Goal: Task Accomplishment & Management: Manage account settings

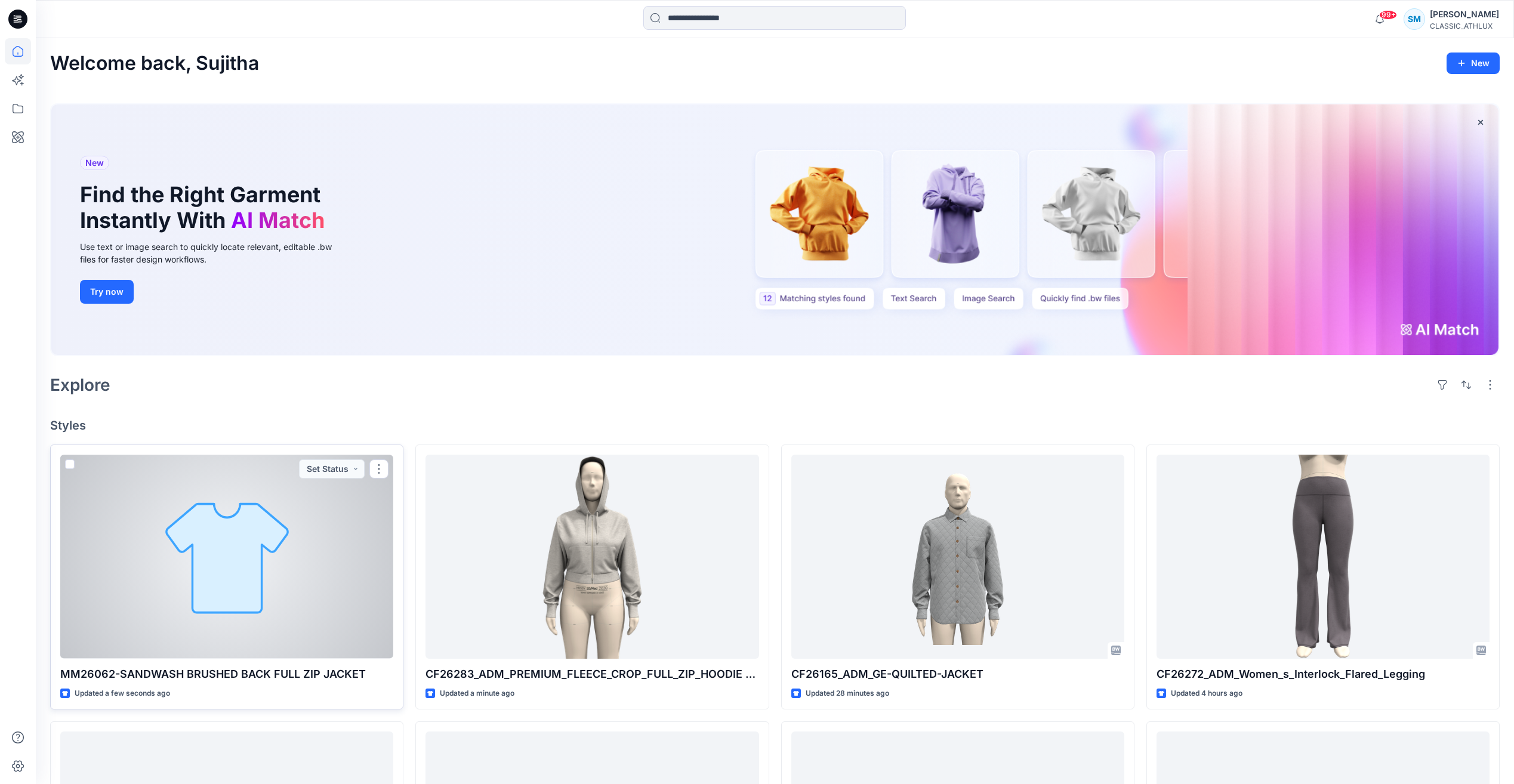
click at [350, 611] on div at bounding box center [227, 557] width 333 height 204
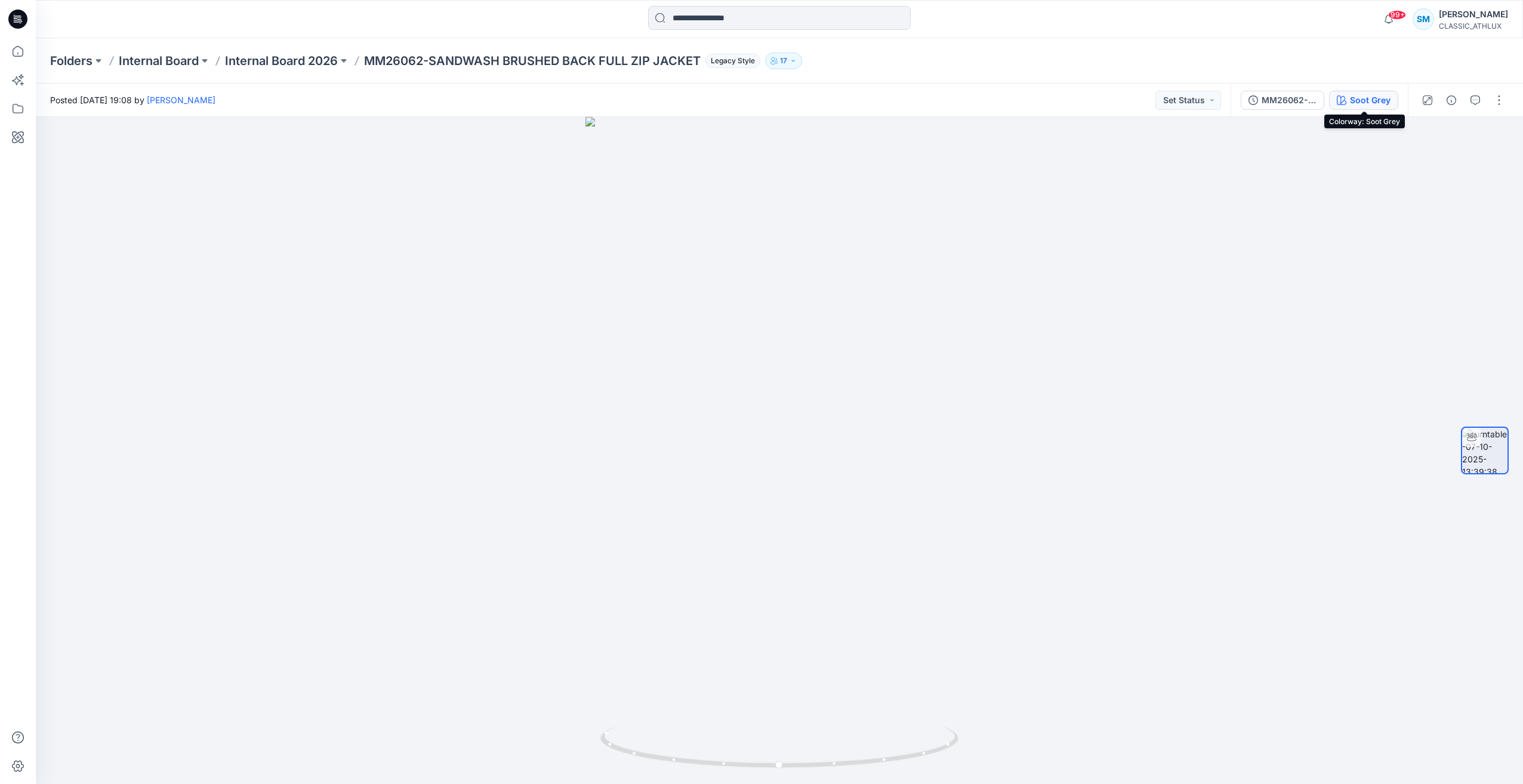
click at [1354, 99] on div "Soot Grey" at bounding box center [1370, 100] width 40 height 13
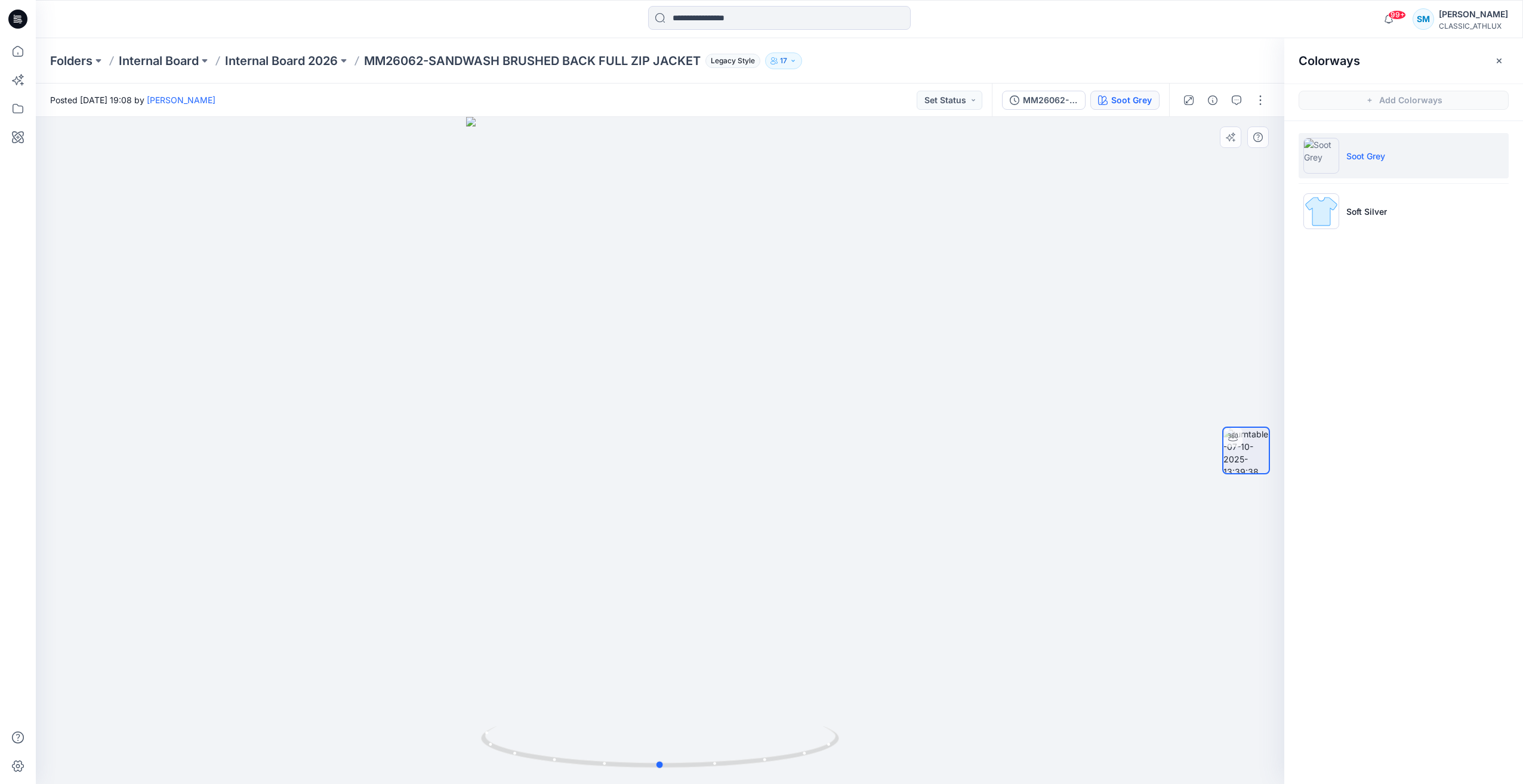
click at [1071, 276] on div at bounding box center [661, 450] width 1249 height 667
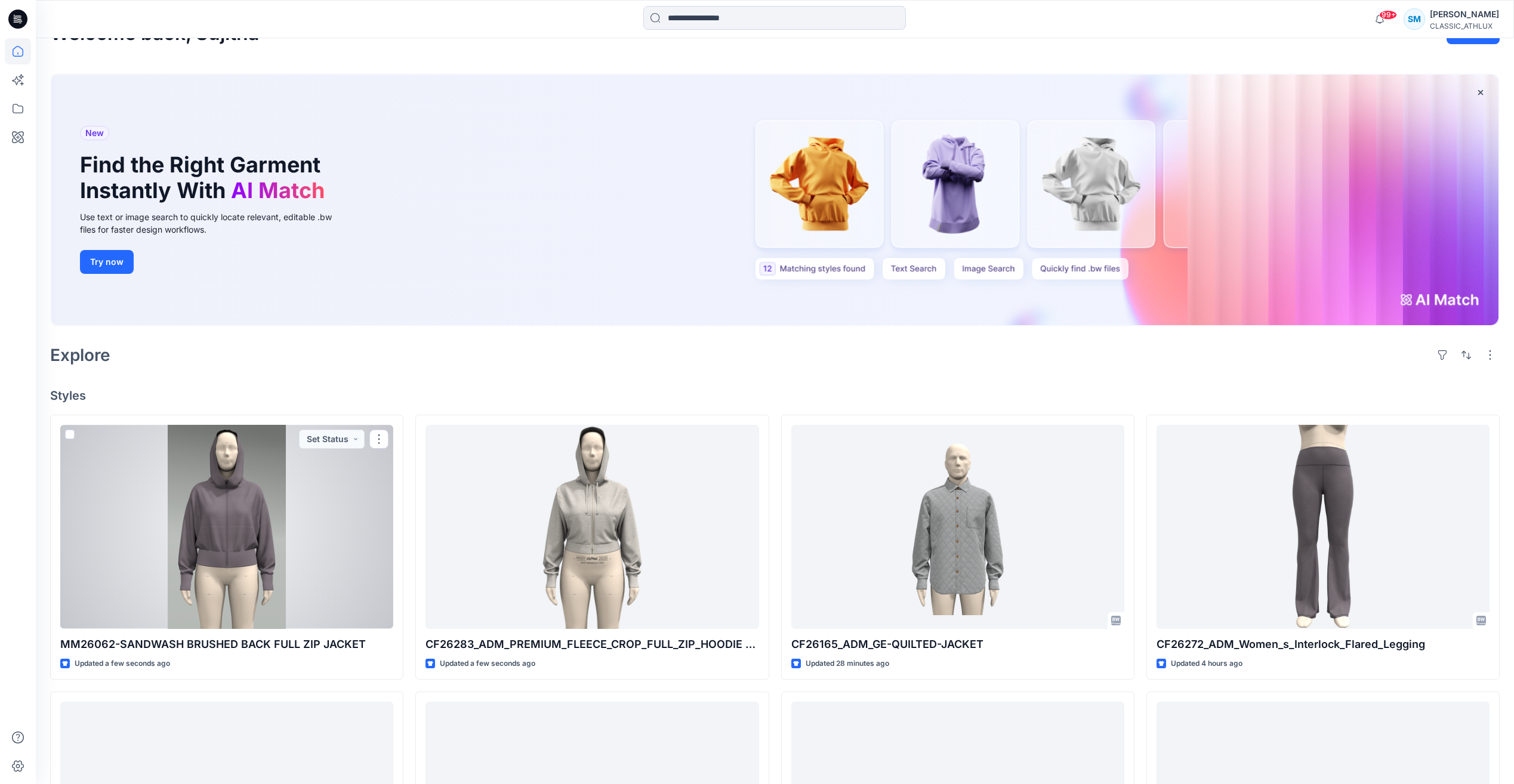
scroll to position [60, 0]
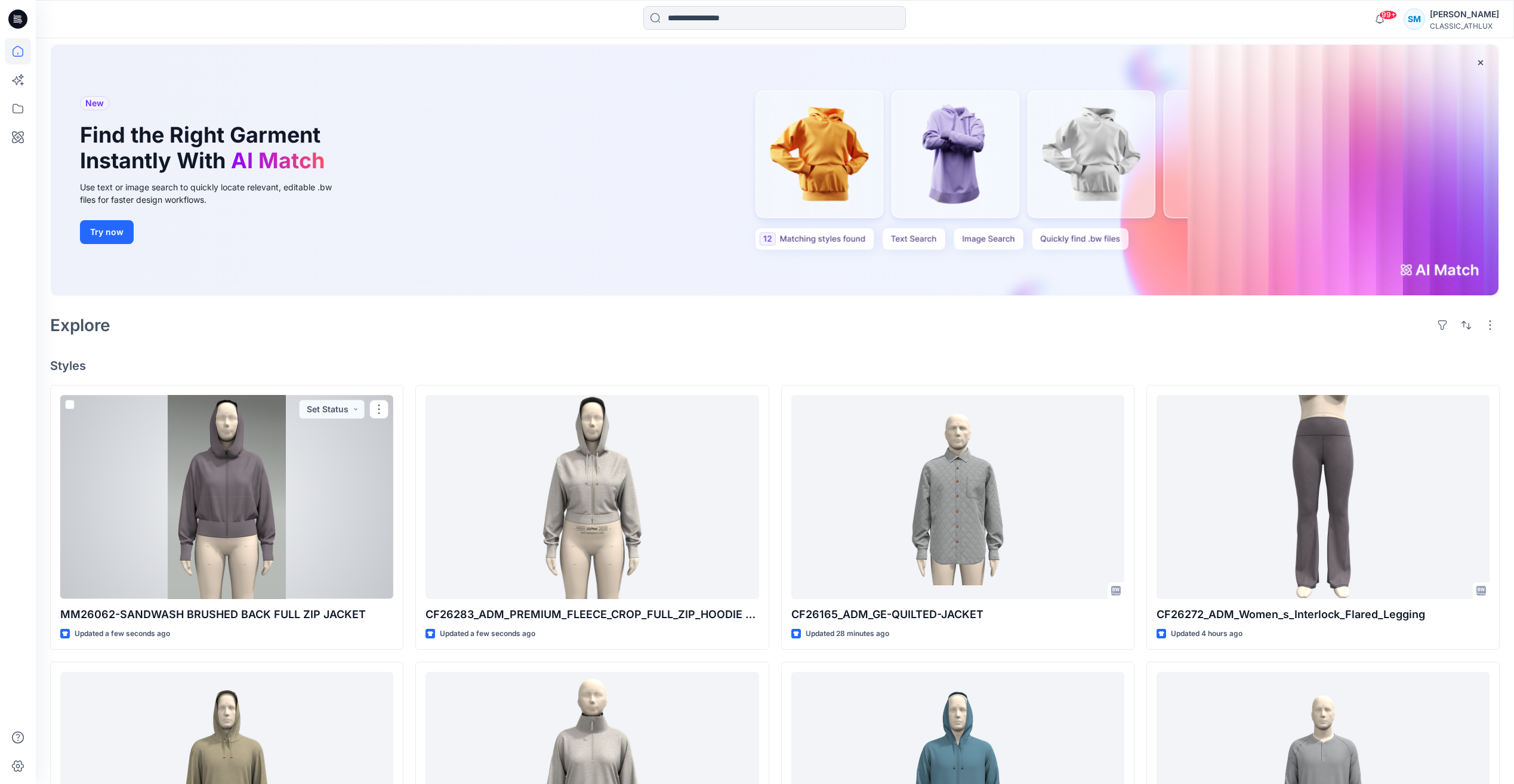
drag, startPoint x: 364, startPoint y: 554, endPoint x: 385, endPoint y: 545, distance: 22.8
click at [364, 554] on div at bounding box center [227, 497] width 333 height 204
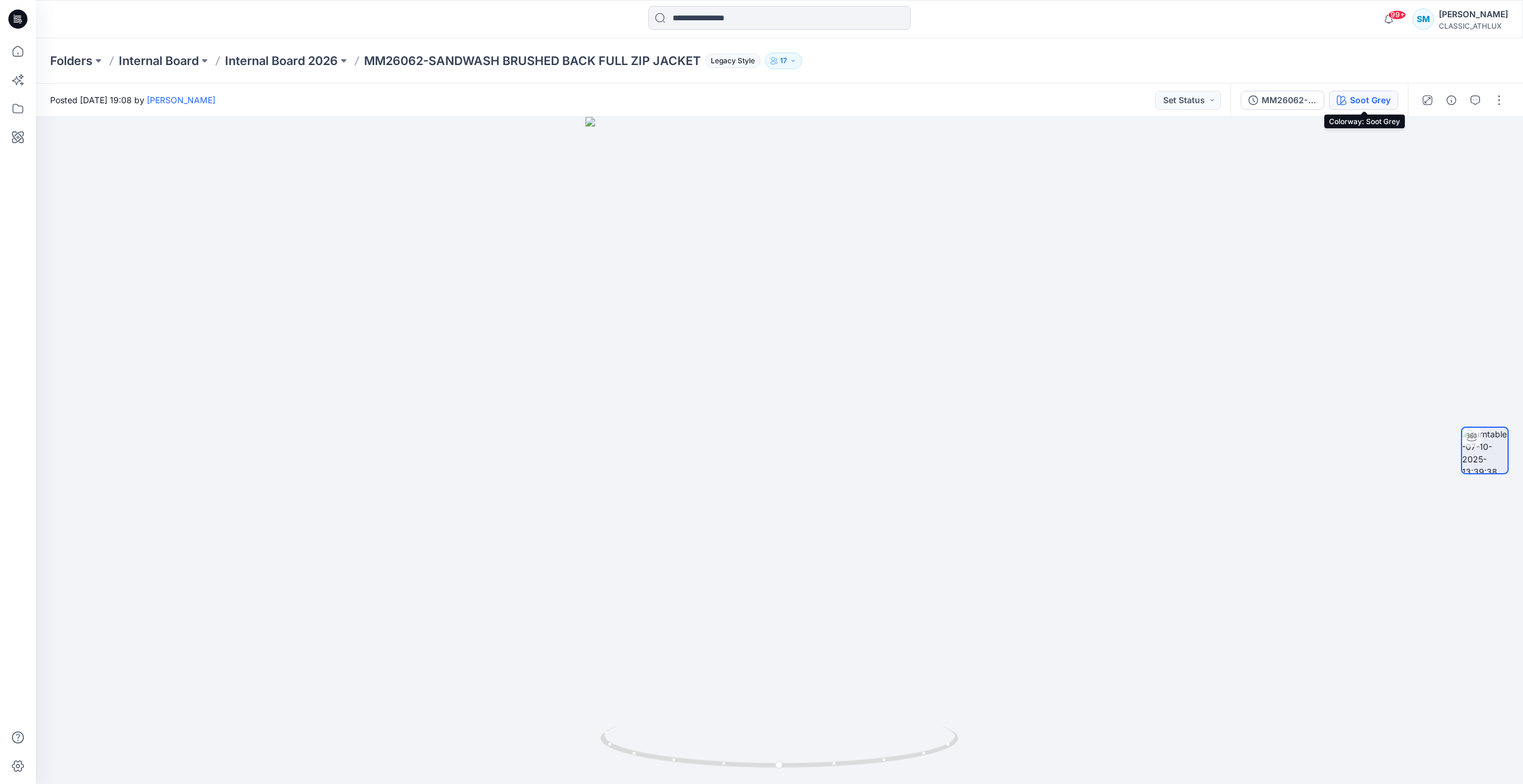
click at [1370, 101] on div "Soot Grey" at bounding box center [1370, 100] width 40 height 13
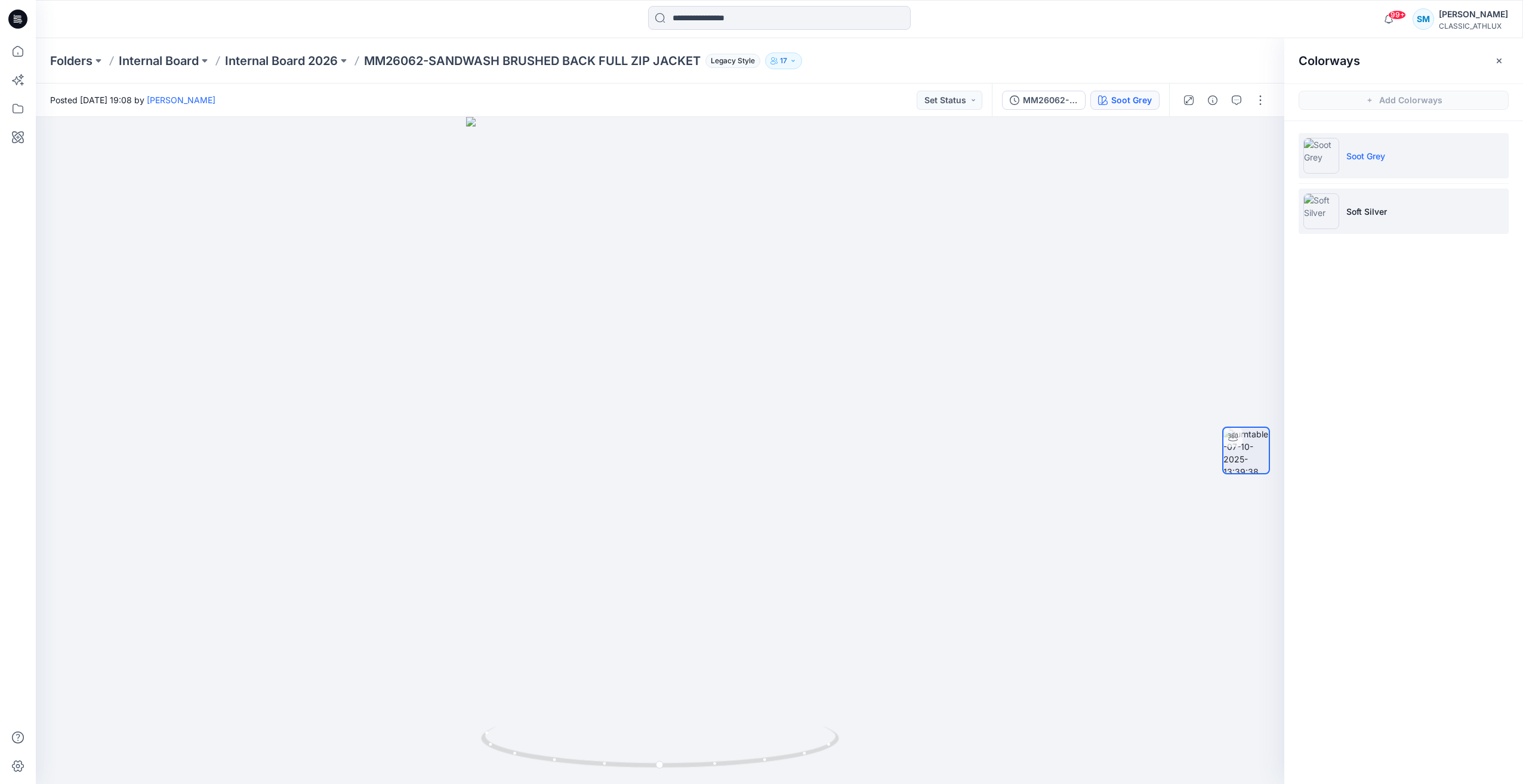
click at [1417, 215] on li "Soft Silver" at bounding box center [1404, 211] width 210 height 45
click at [18, 9] on icon at bounding box center [17, 19] width 19 height 38
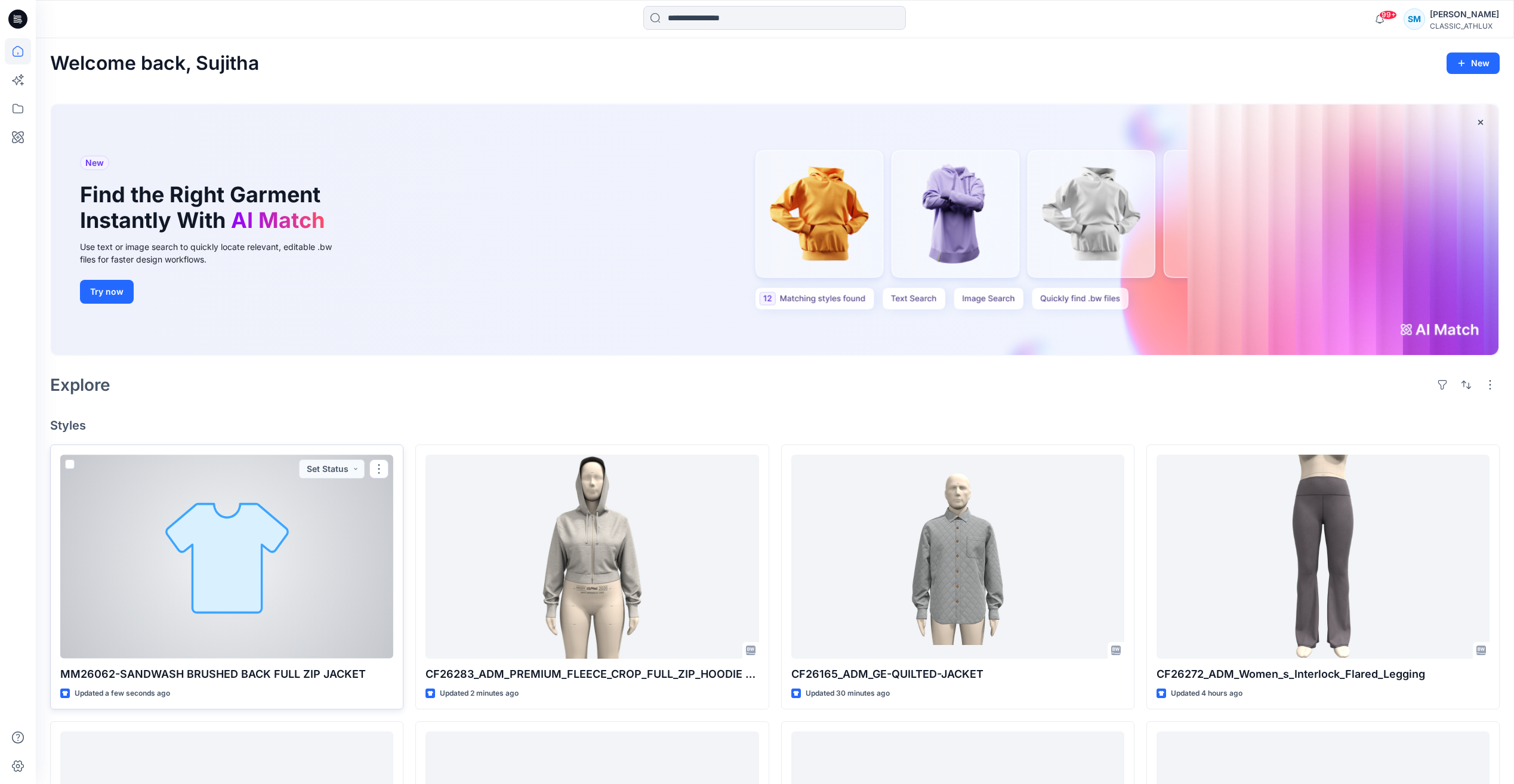
click at [287, 550] on div at bounding box center [227, 557] width 333 height 204
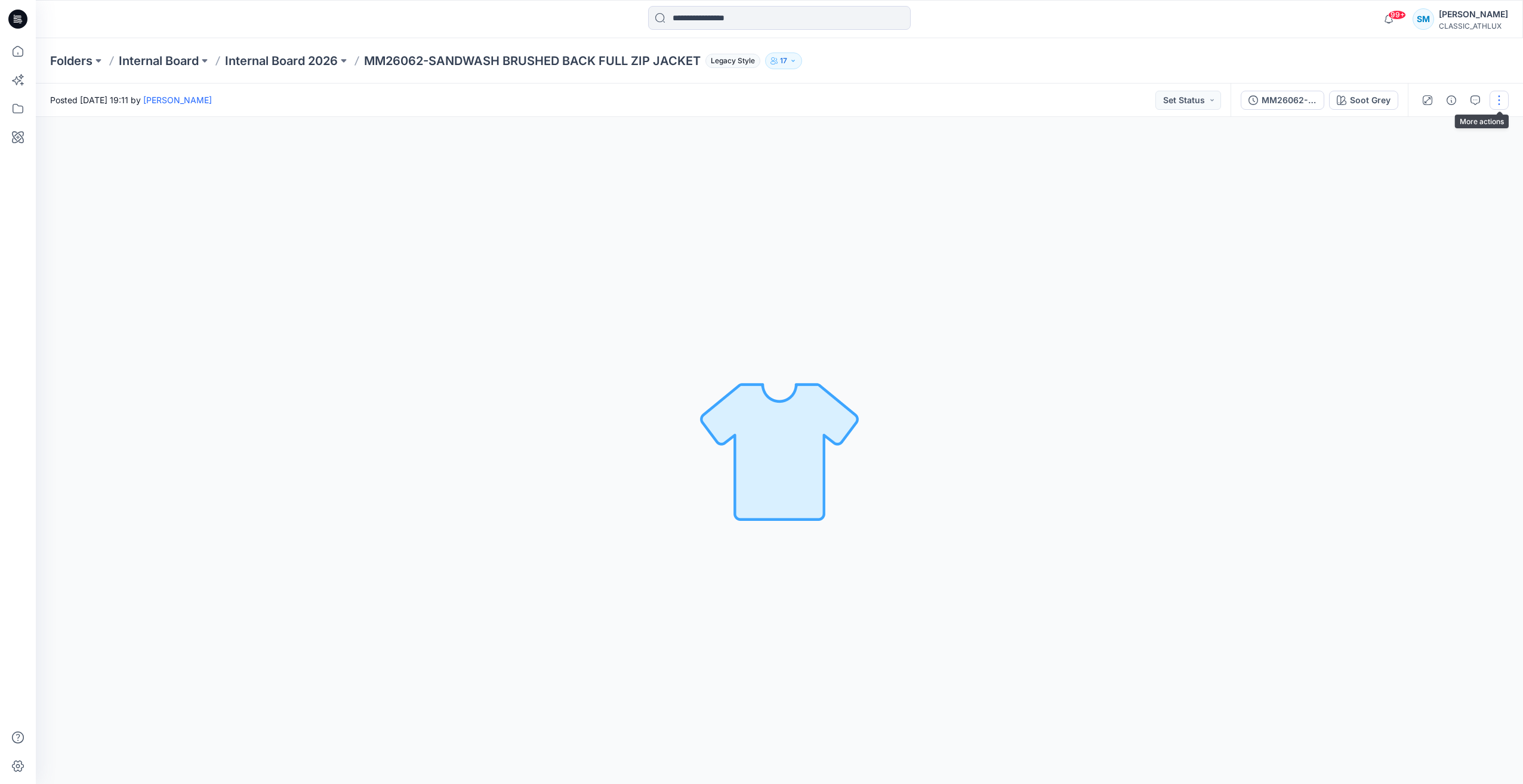
click at [1499, 102] on button "button" at bounding box center [1499, 100] width 19 height 19
click at [1428, 130] on p "Edit" at bounding box center [1424, 128] width 15 height 12
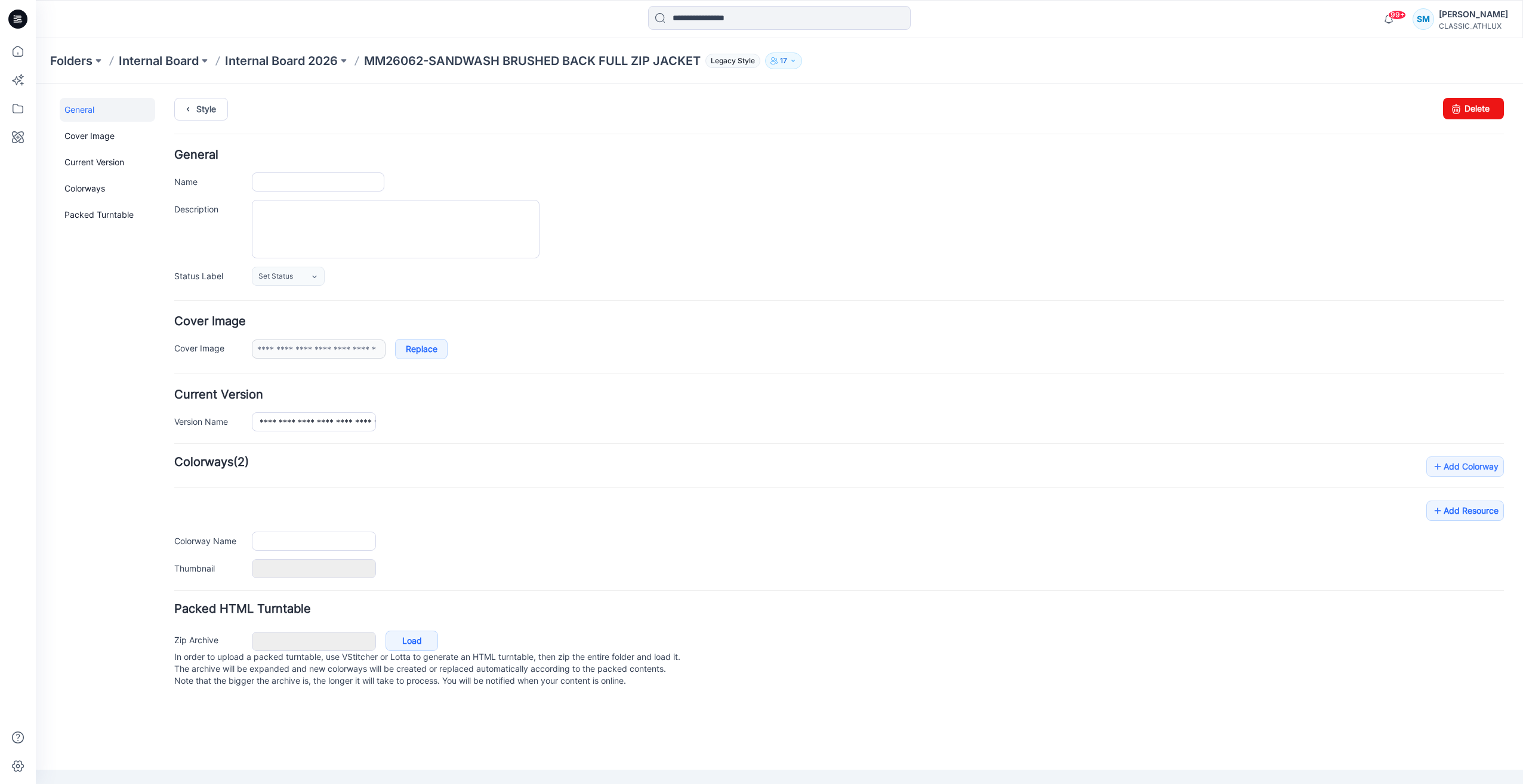
type input "**********"
type input "*********"
type input "**********"
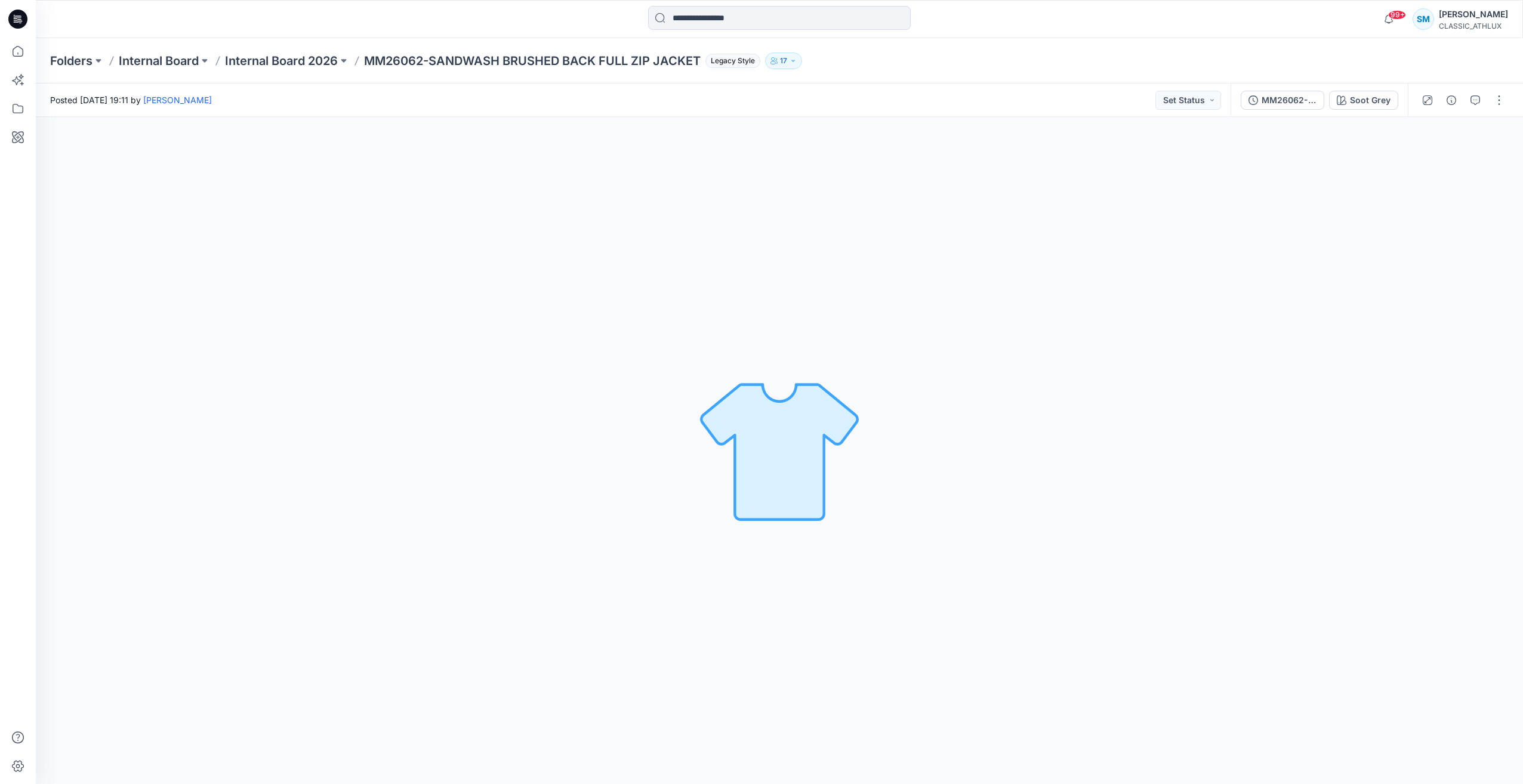
click at [19, 19] on icon at bounding box center [17, 19] width 19 height 19
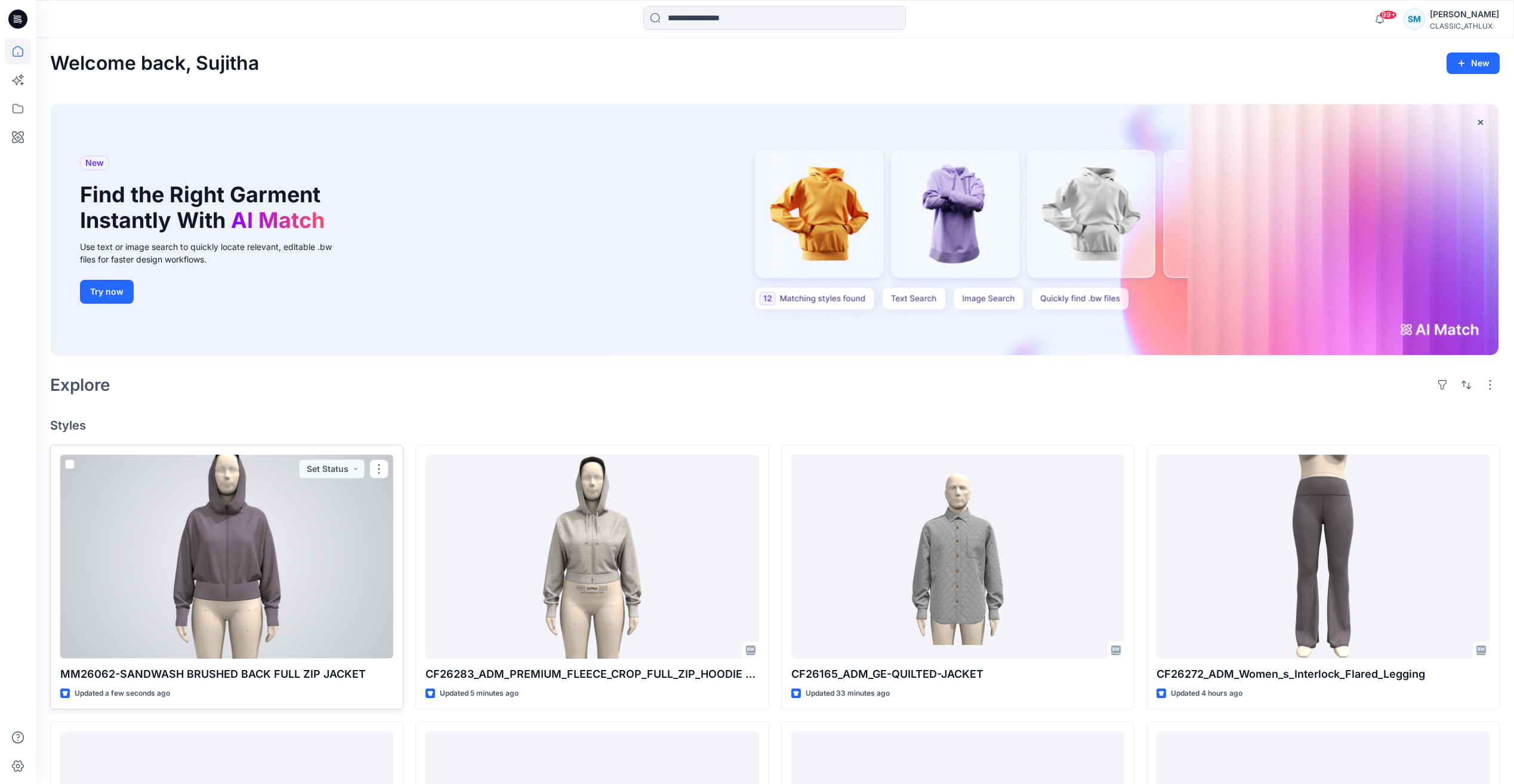
click at [350, 608] on div at bounding box center [227, 557] width 333 height 204
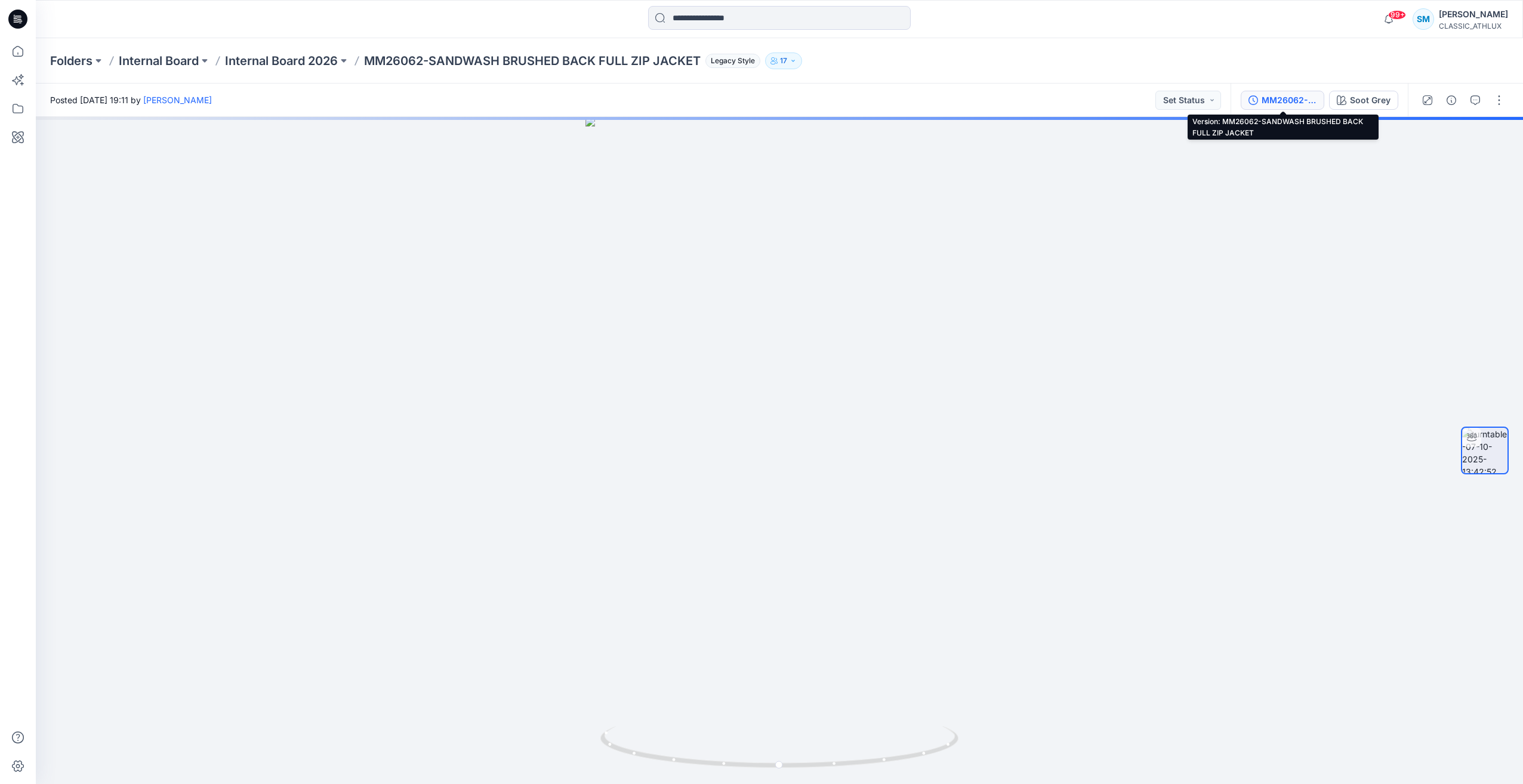
click at [1292, 107] on button "MM26062-SANDWASH BRUSHED BACK FULL ZIP JACKET" at bounding box center [1283, 100] width 83 height 19
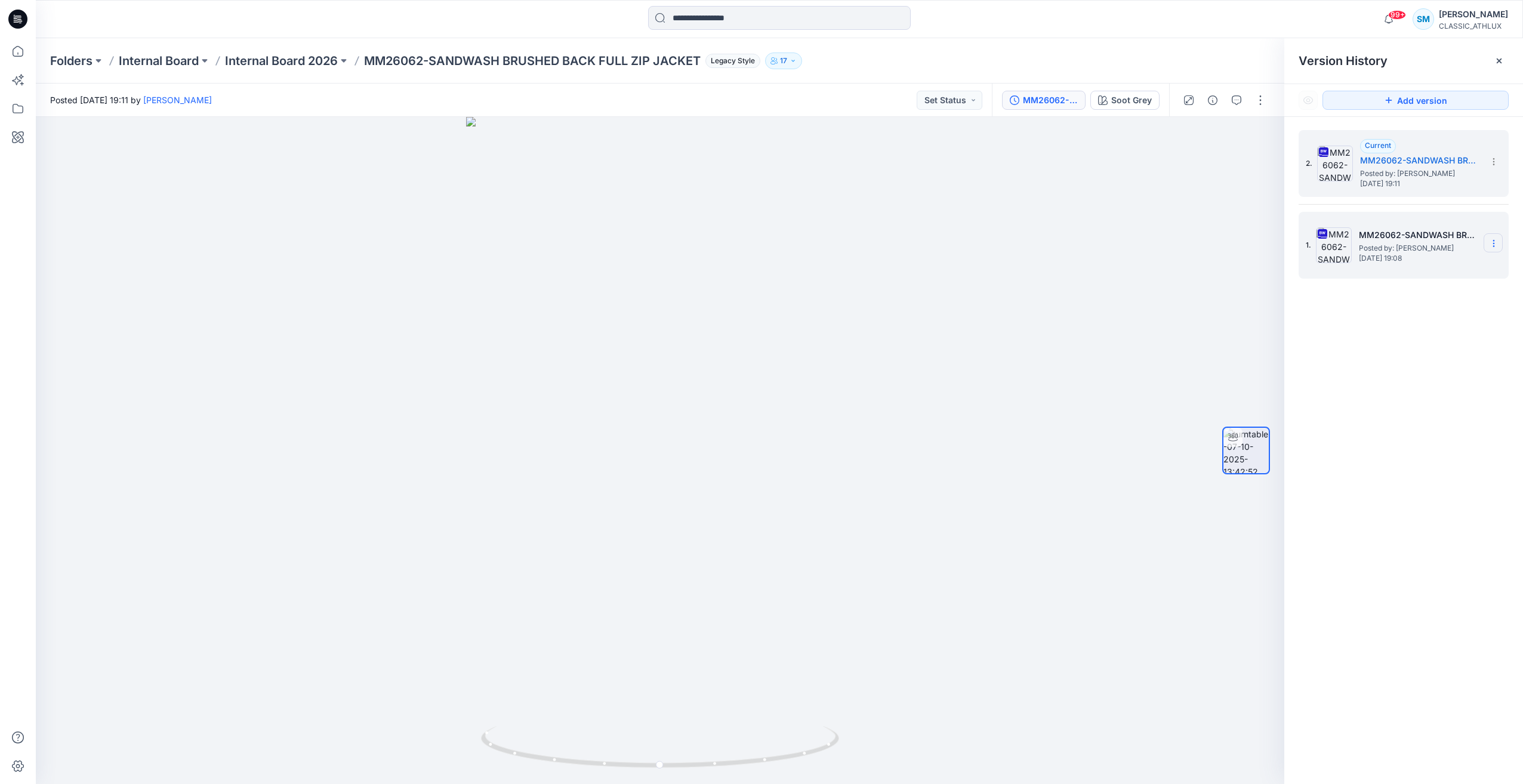
click at [1496, 245] on icon at bounding box center [1494, 243] width 9 height 9
click at [1440, 370] on span "Delete Version" at bounding box center [1412, 367] width 56 height 14
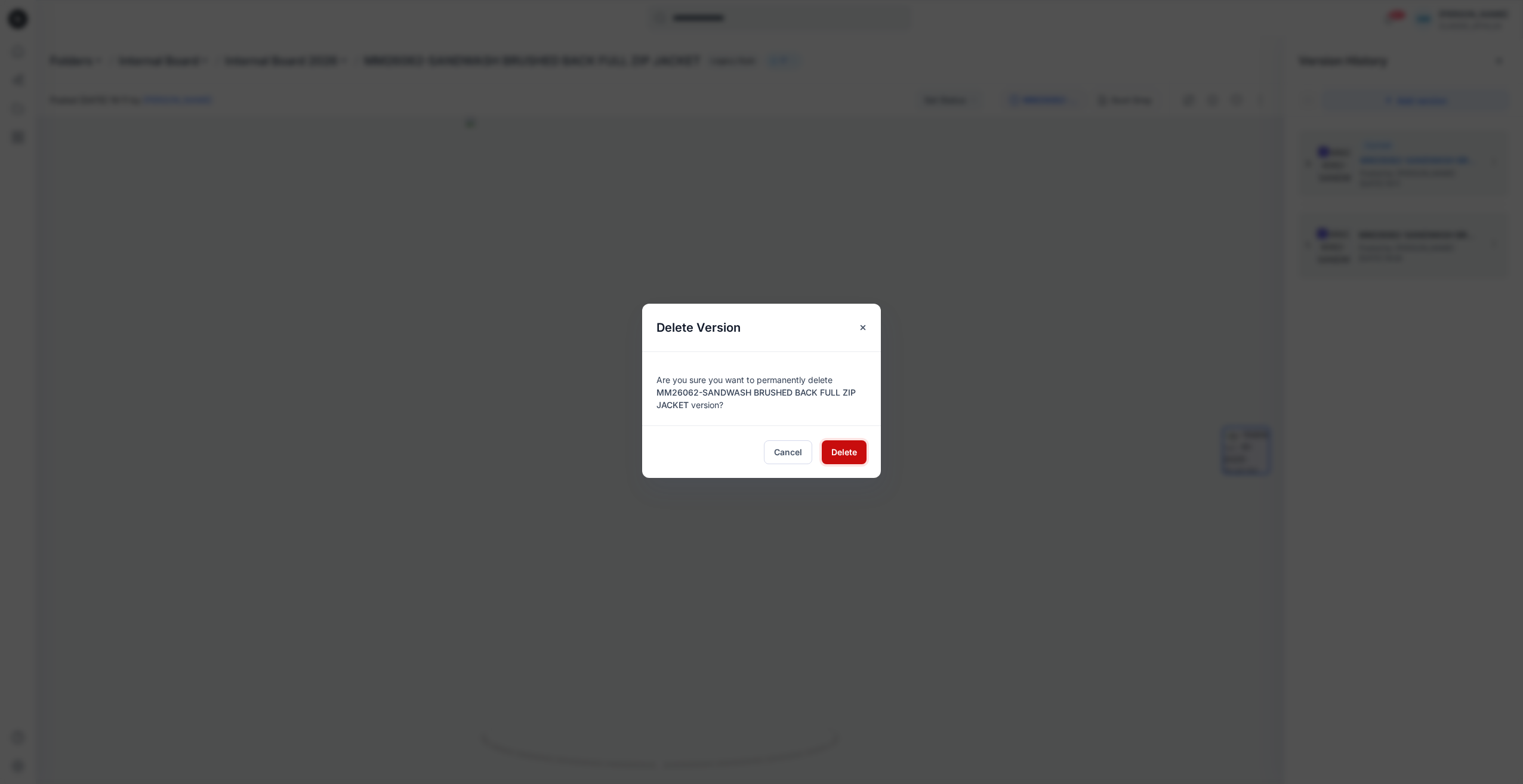
click at [854, 452] on span "Delete" at bounding box center [844, 452] width 25 height 12
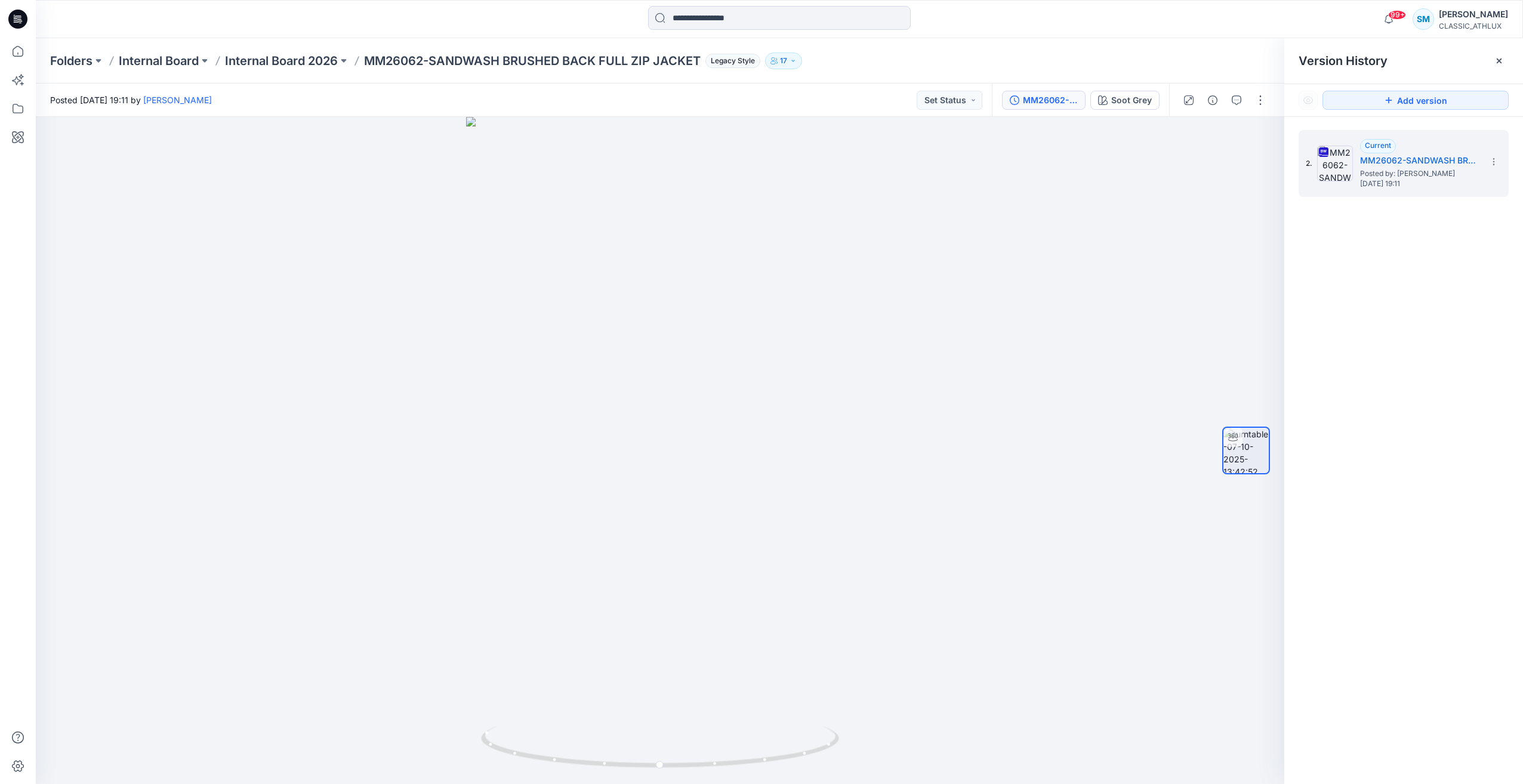
click at [1427, 353] on div "2. Current MM26062-SANDWASH BRUSHED BACK FULL ZIP JACKET Posted by: Sujitha Mat…" at bounding box center [1404, 459] width 239 height 685
drag, startPoint x: 717, startPoint y: 767, endPoint x: 1502, endPoint y: 545, distance: 815.8
click at [1502, 545] on div "Soot Grey Loading... Material Properties Loading... Version History Version His…" at bounding box center [780, 450] width 1488 height 667
click at [14, 17] on icon at bounding box center [15, 17] width 2 height 1
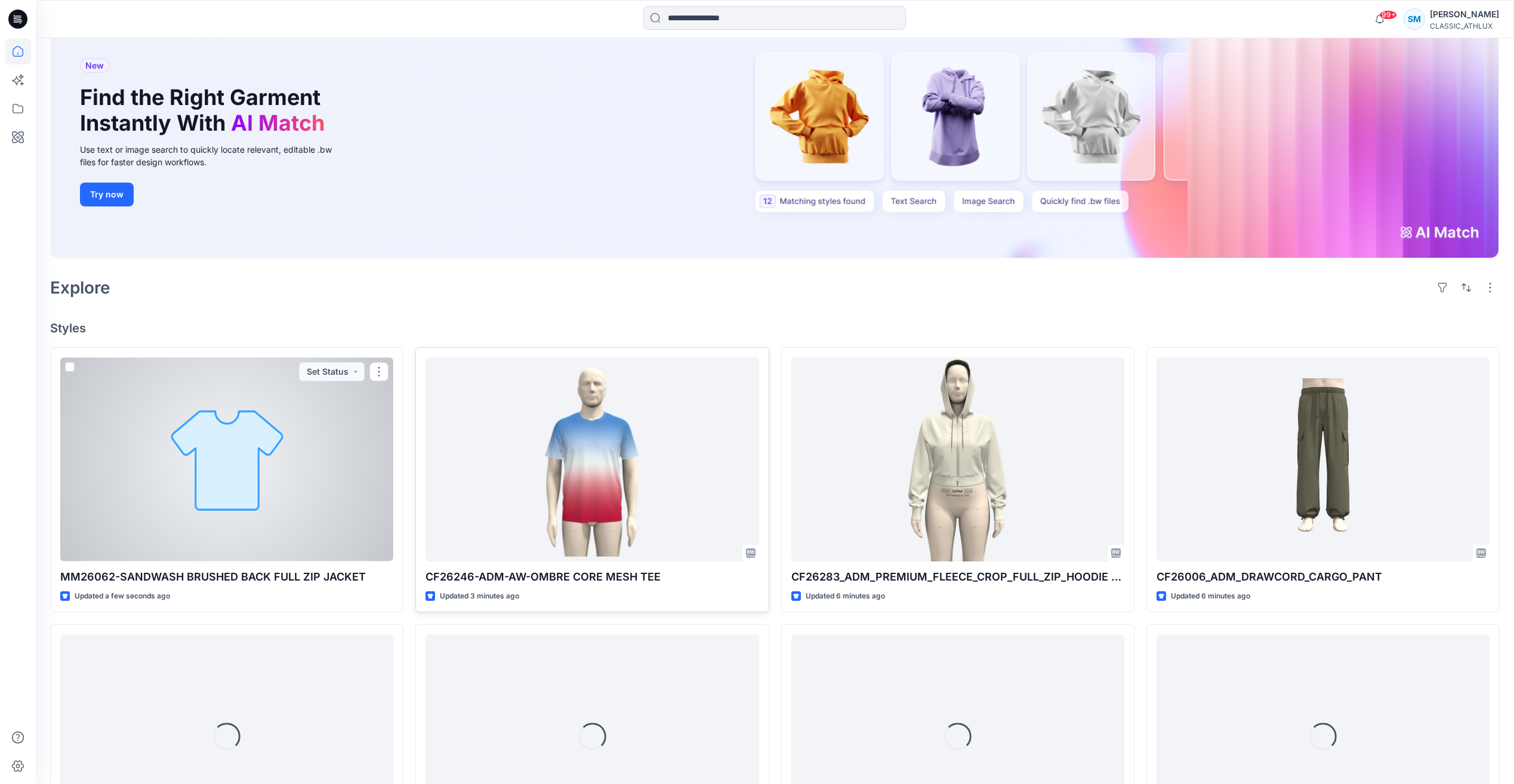
scroll to position [119, 0]
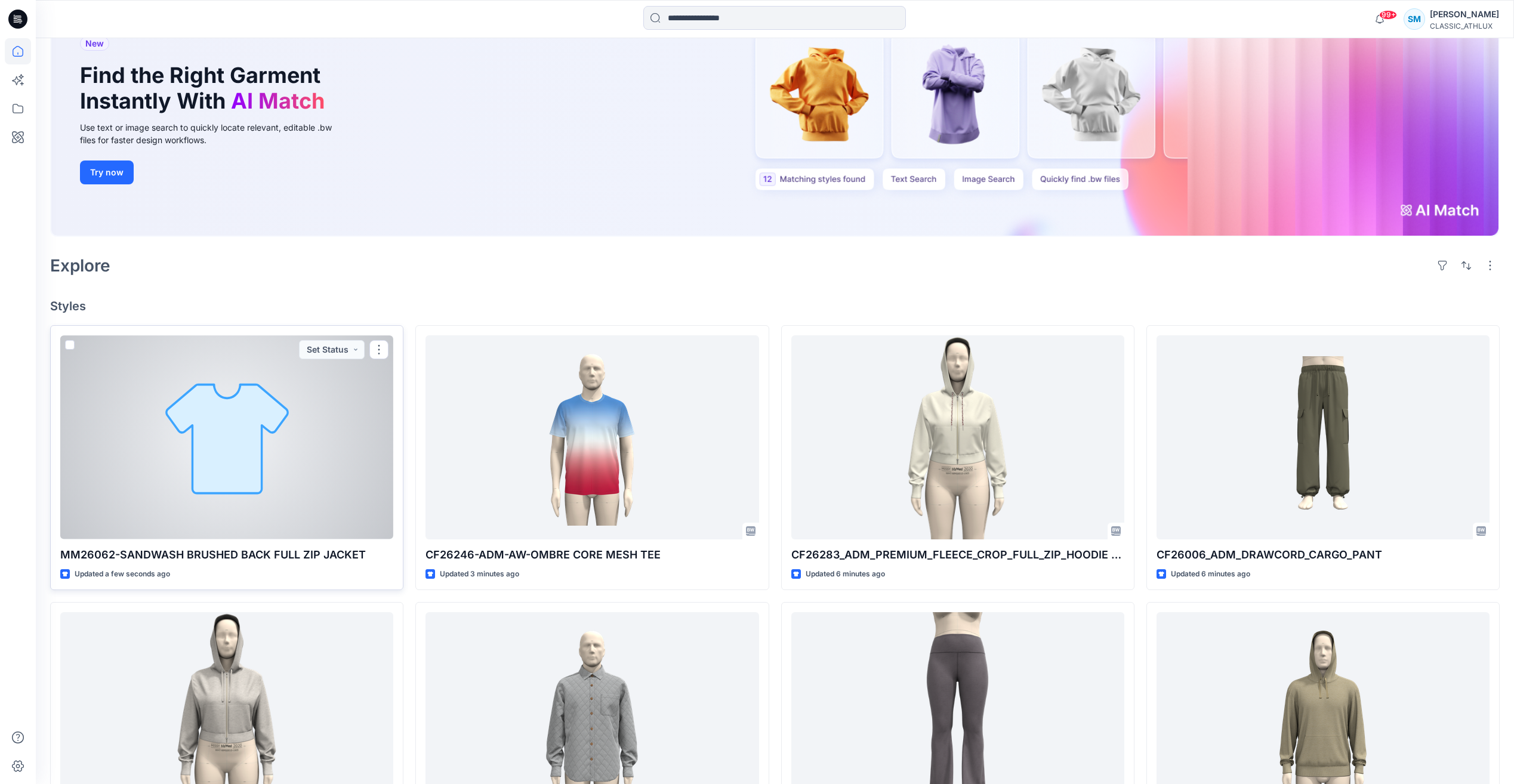
click at [278, 439] on div at bounding box center [227, 437] width 333 height 204
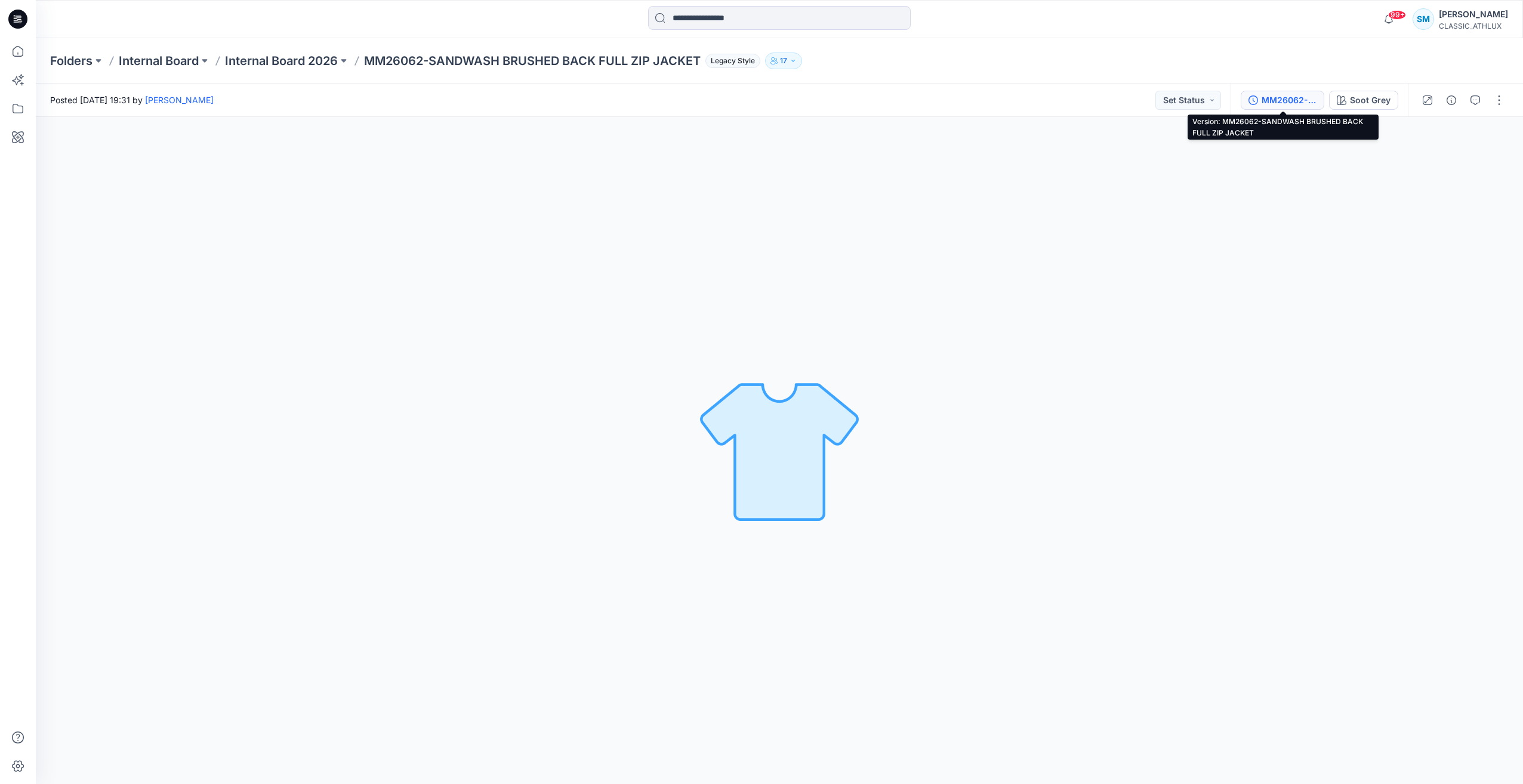
click at [1294, 101] on div "MM26062-SANDWASH BRUSHED BACK FULL ZIP JACKET" at bounding box center [1289, 100] width 55 height 13
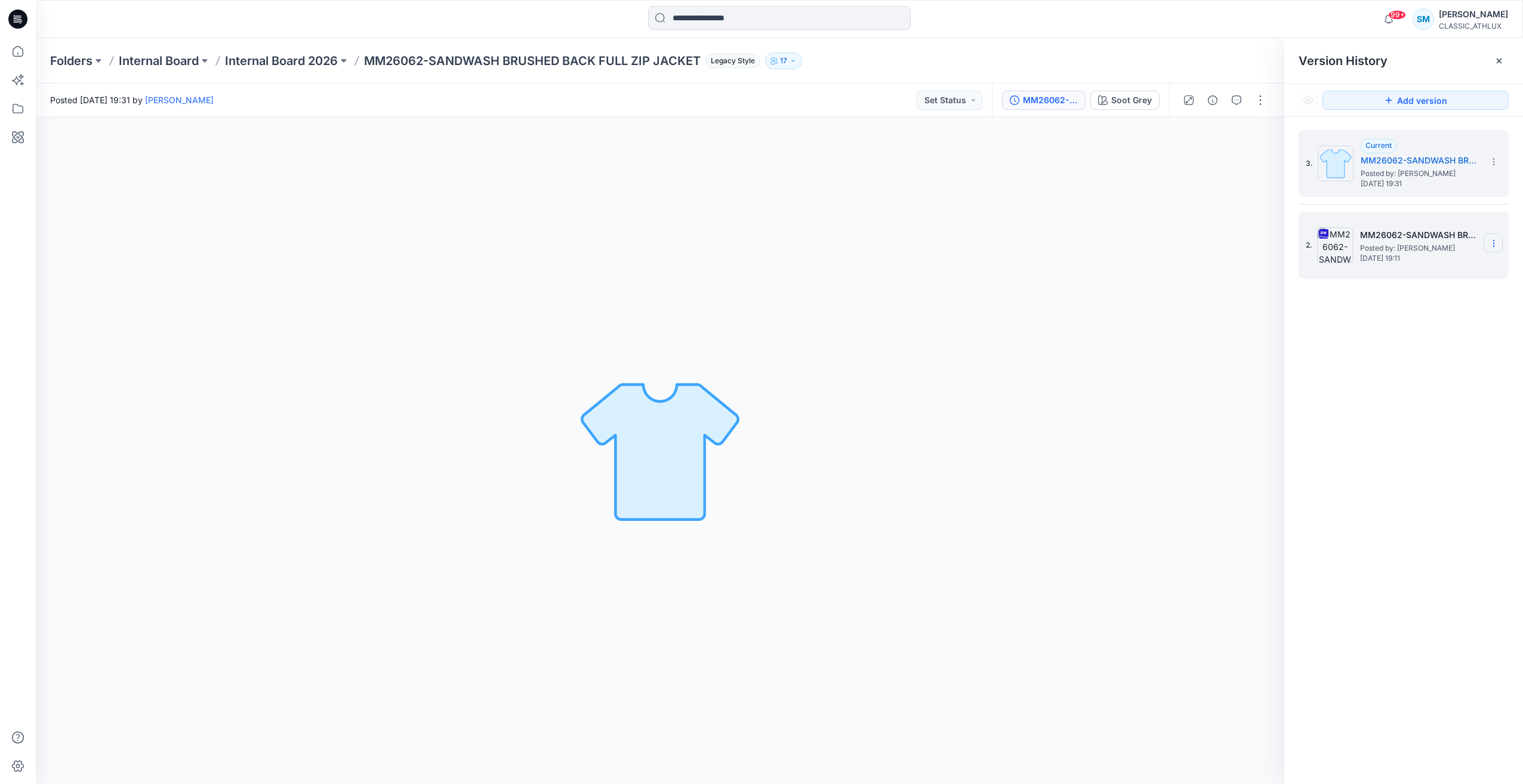
click at [1496, 242] on icon at bounding box center [1494, 243] width 9 height 9
click at [1444, 368] on div "Delete Version" at bounding box center [1430, 368] width 139 height 24
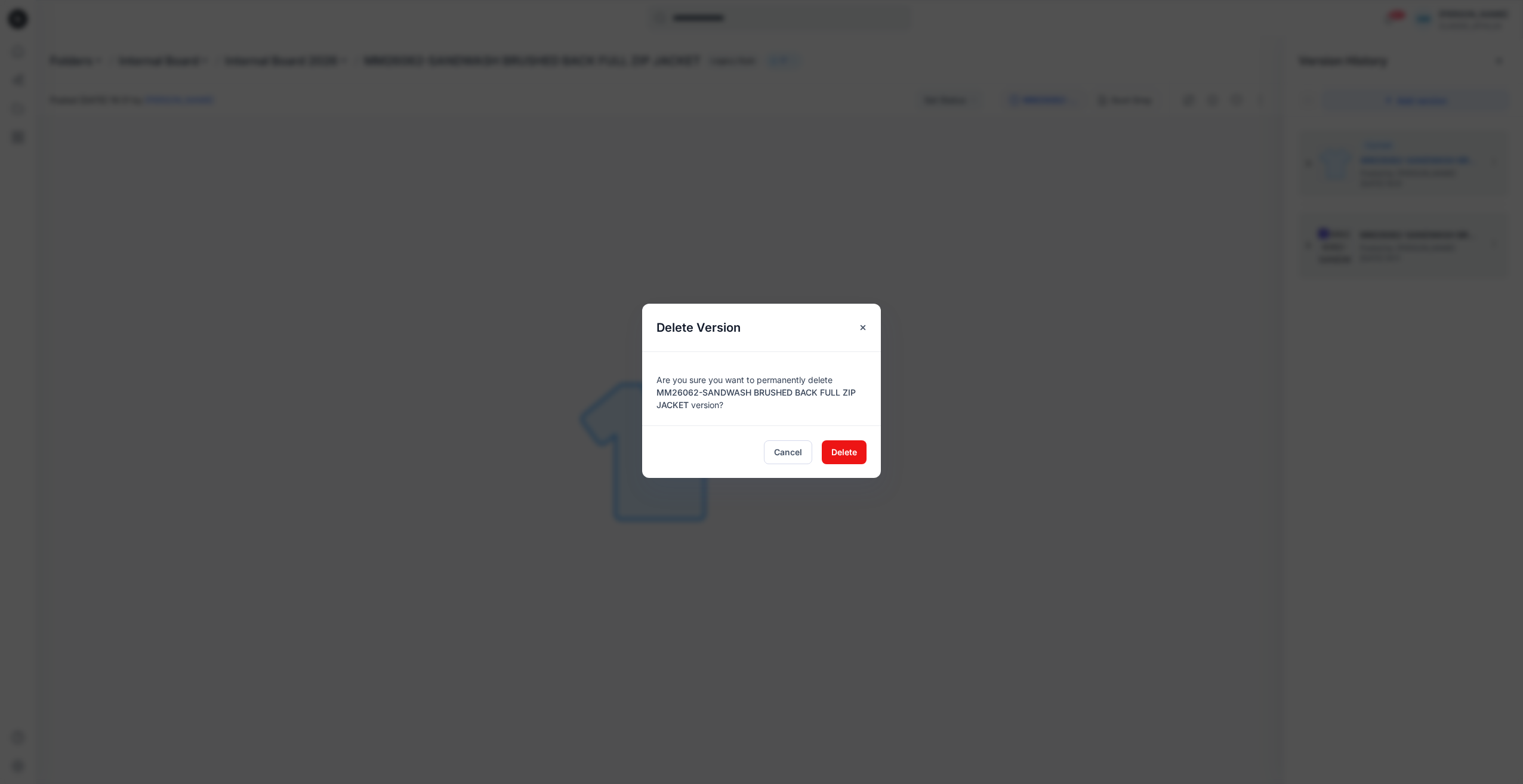
click at [886, 450] on div "Delete Version Are you sure you want to permanently delete MM26062-SANDWASH BRU…" at bounding box center [761, 392] width 1523 height 784
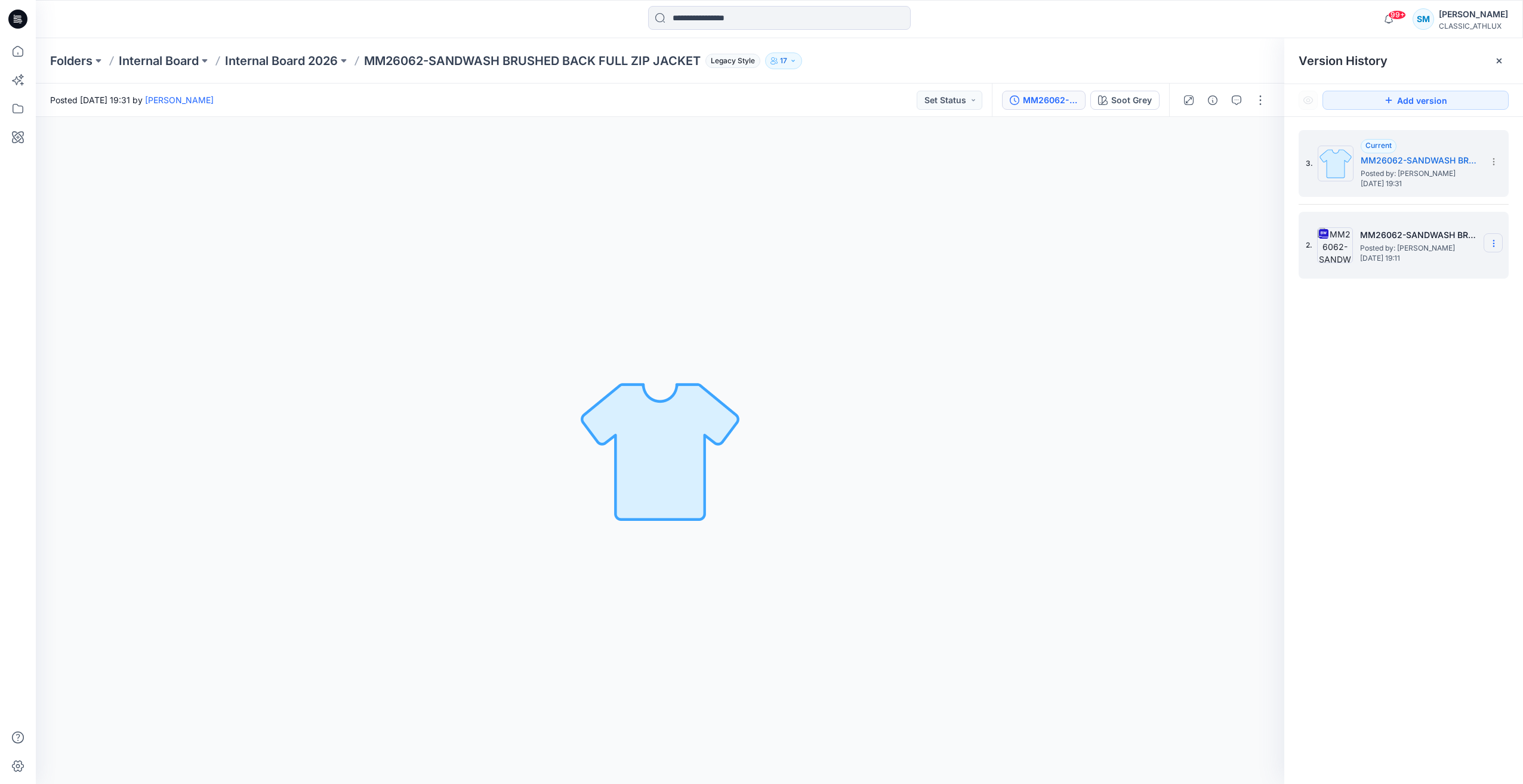
click at [1495, 243] on icon at bounding box center [1494, 243] width 9 height 9
click at [1418, 363] on span "Delete Version" at bounding box center [1412, 367] width 56 height 14
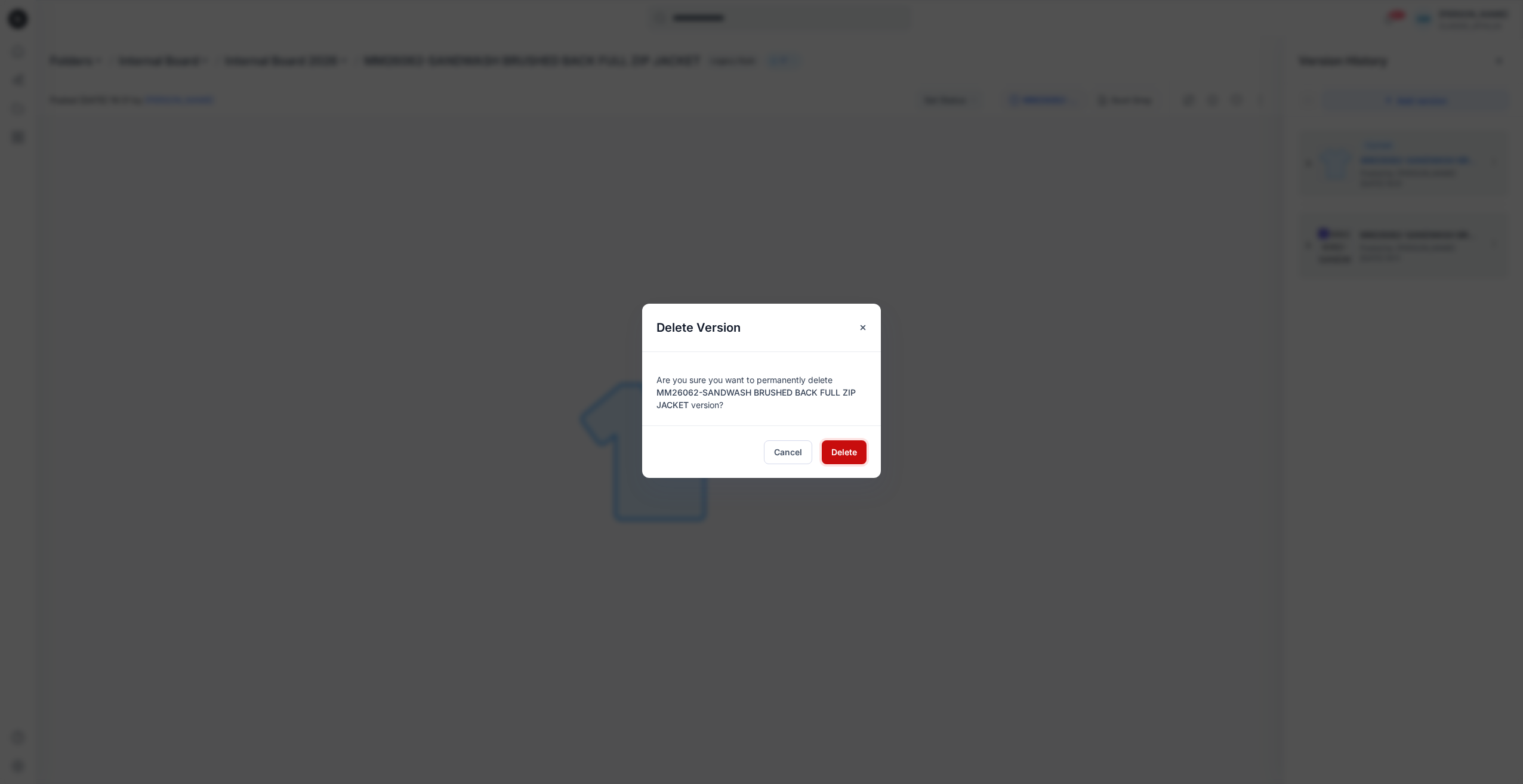
drag, startPoint x: 828, startPoint y: 450, endPoint x: 836, endPoint y: 445, distance: 9.4
click at [828, 449] on button "Delete" at bounding box center [844, 452] width 45 height 24
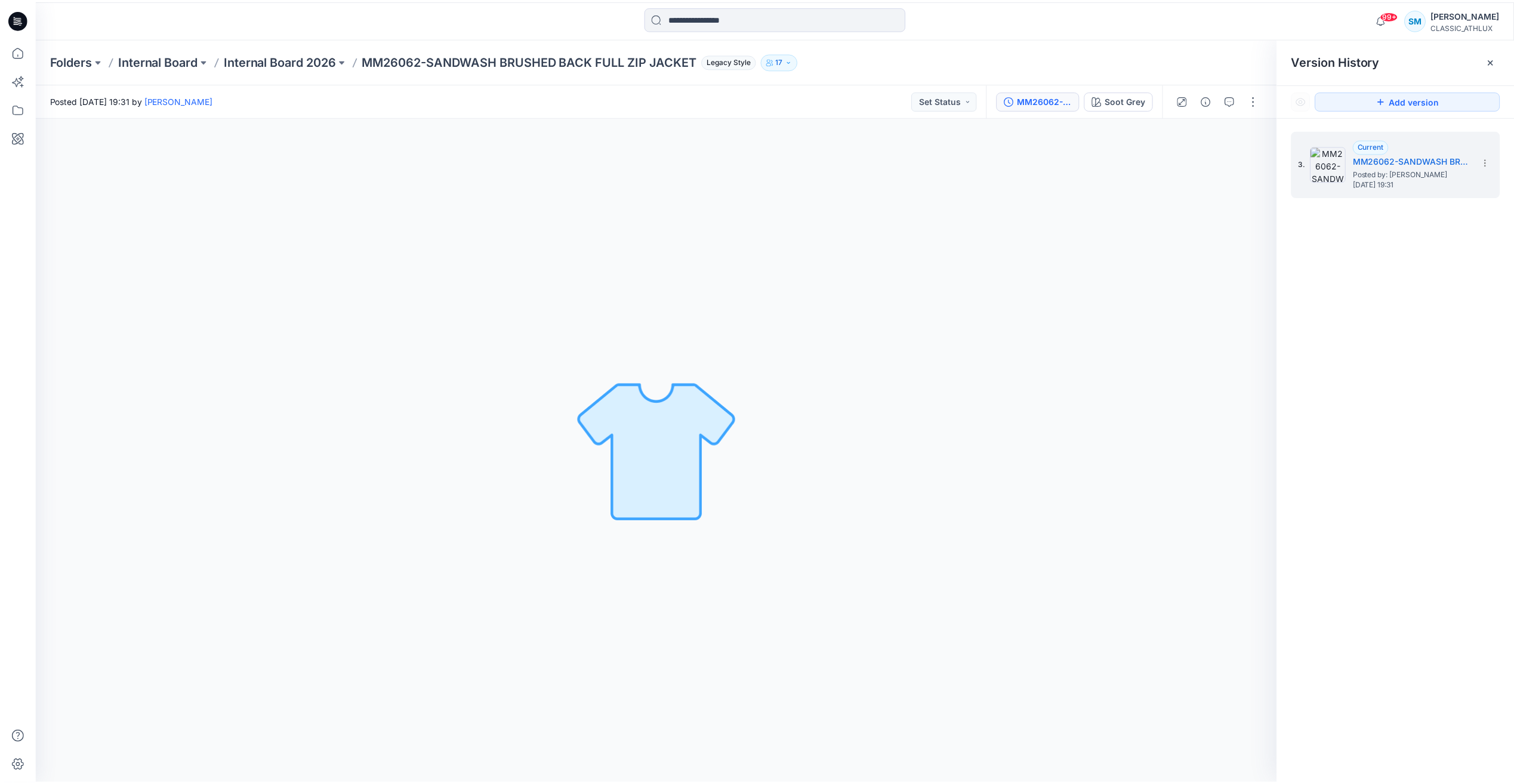
scroll to position [119, 0]
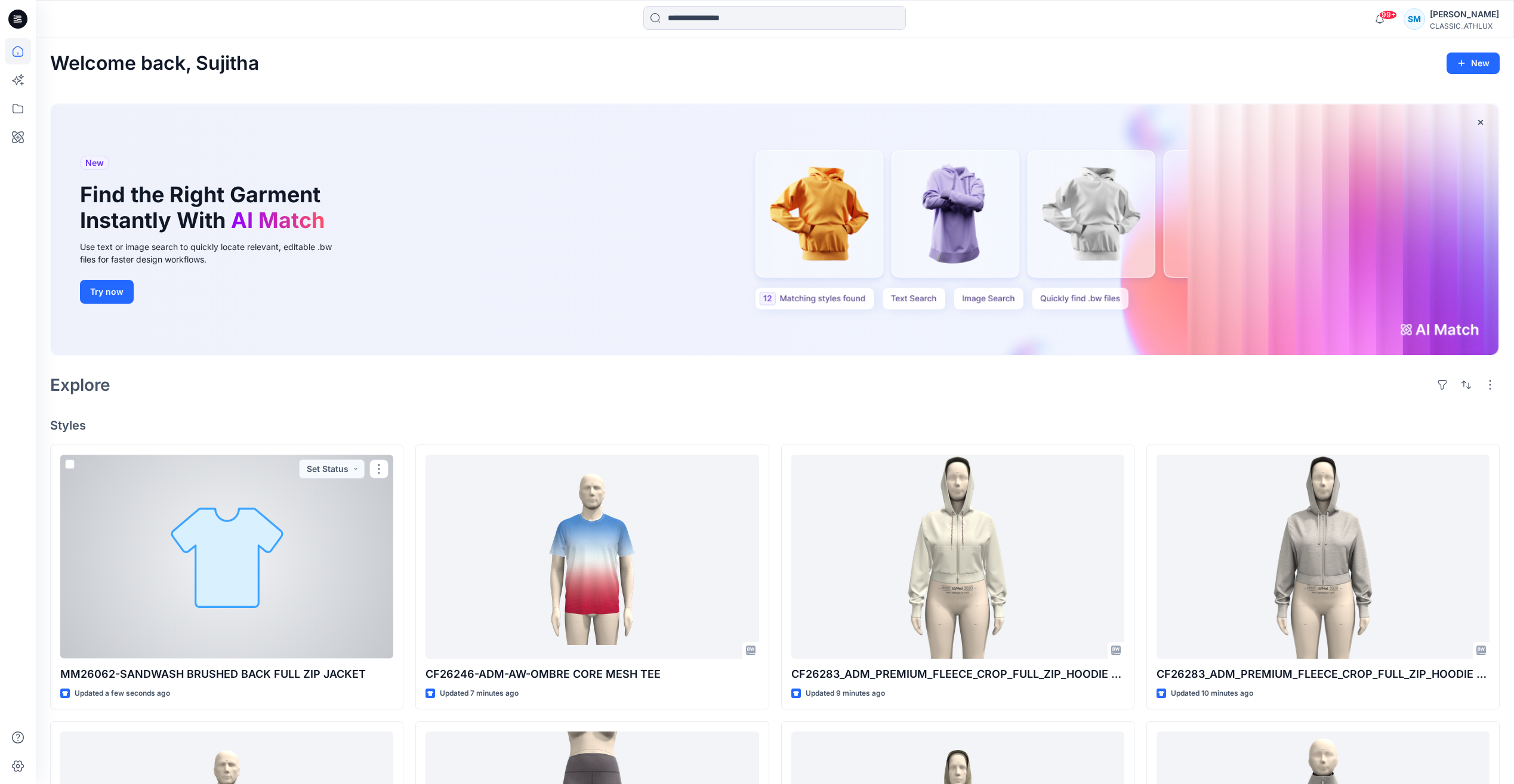
click at [320, 591] on div at bounding box center [227, 557] width 333 height 204
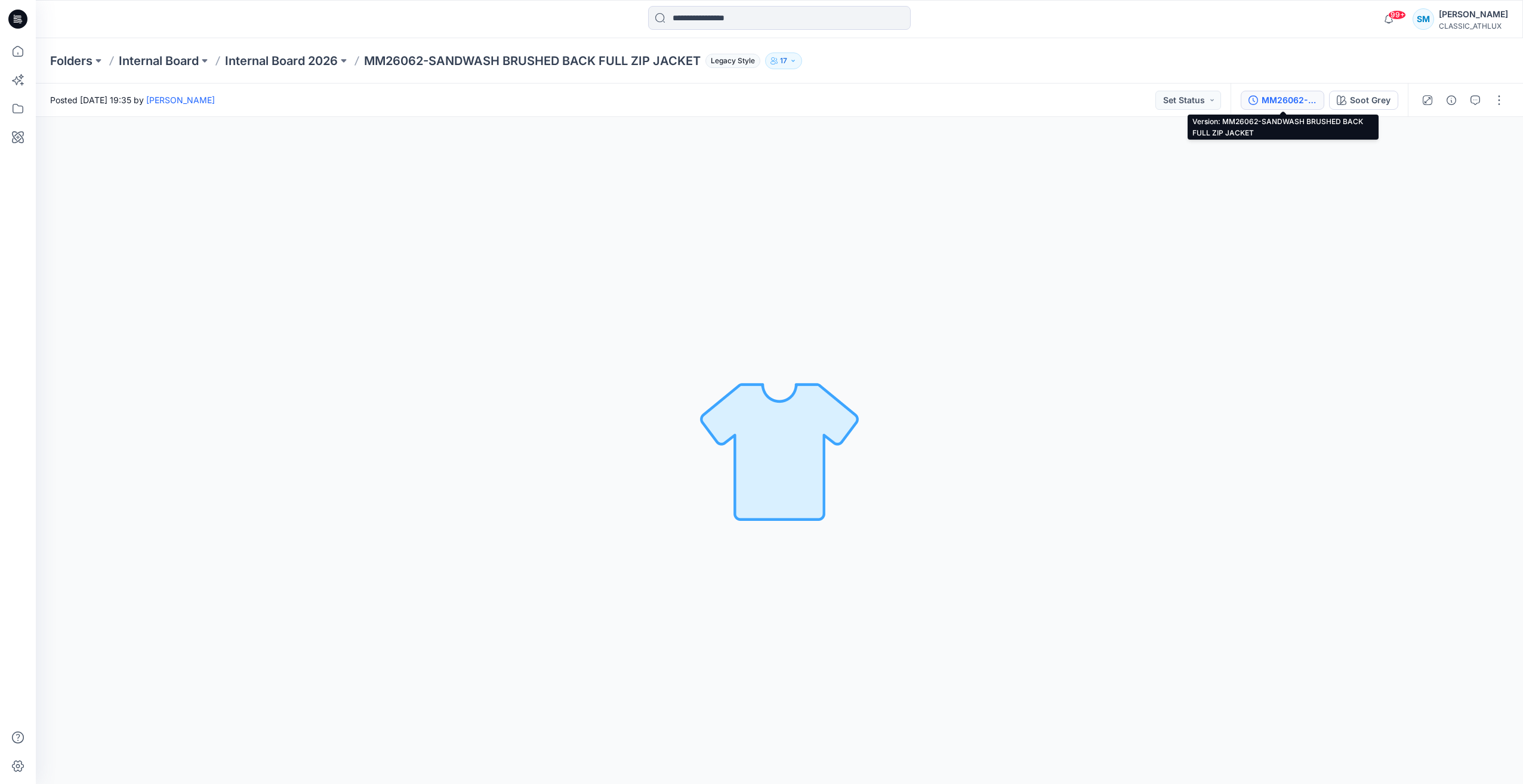
click at [1287, 98] on div "MM26062-SANDWASH BRUSHED BACK FULL ZIP JACKET" at bounding box center [1289, 100] width 55 height 13
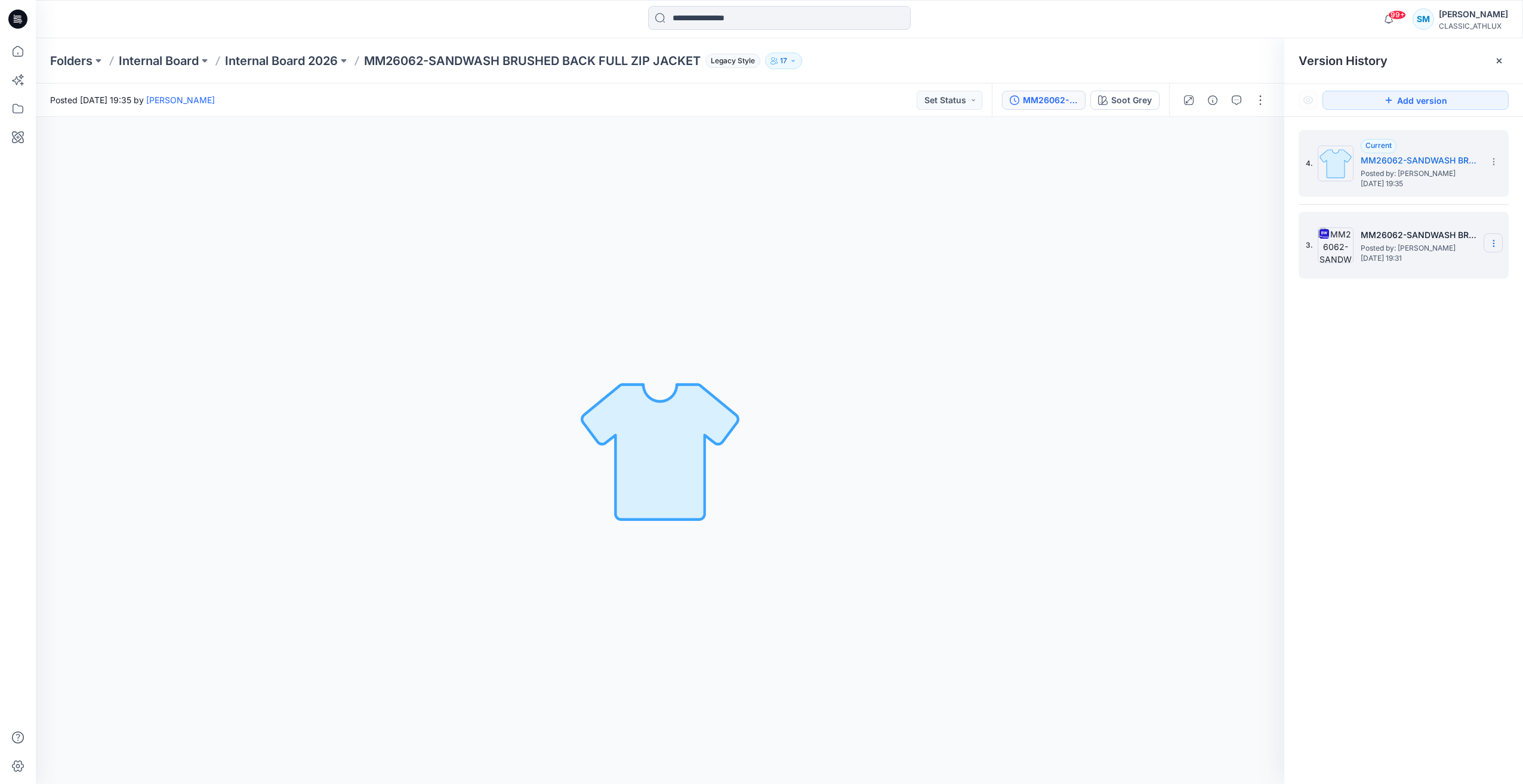
click at [1494, 240] on icon at bounding box center [1494, 243] width 9 height 9
click at [1409, 367] on span "Delete Version" at bounding box center [1412, 367] width 56 height 14
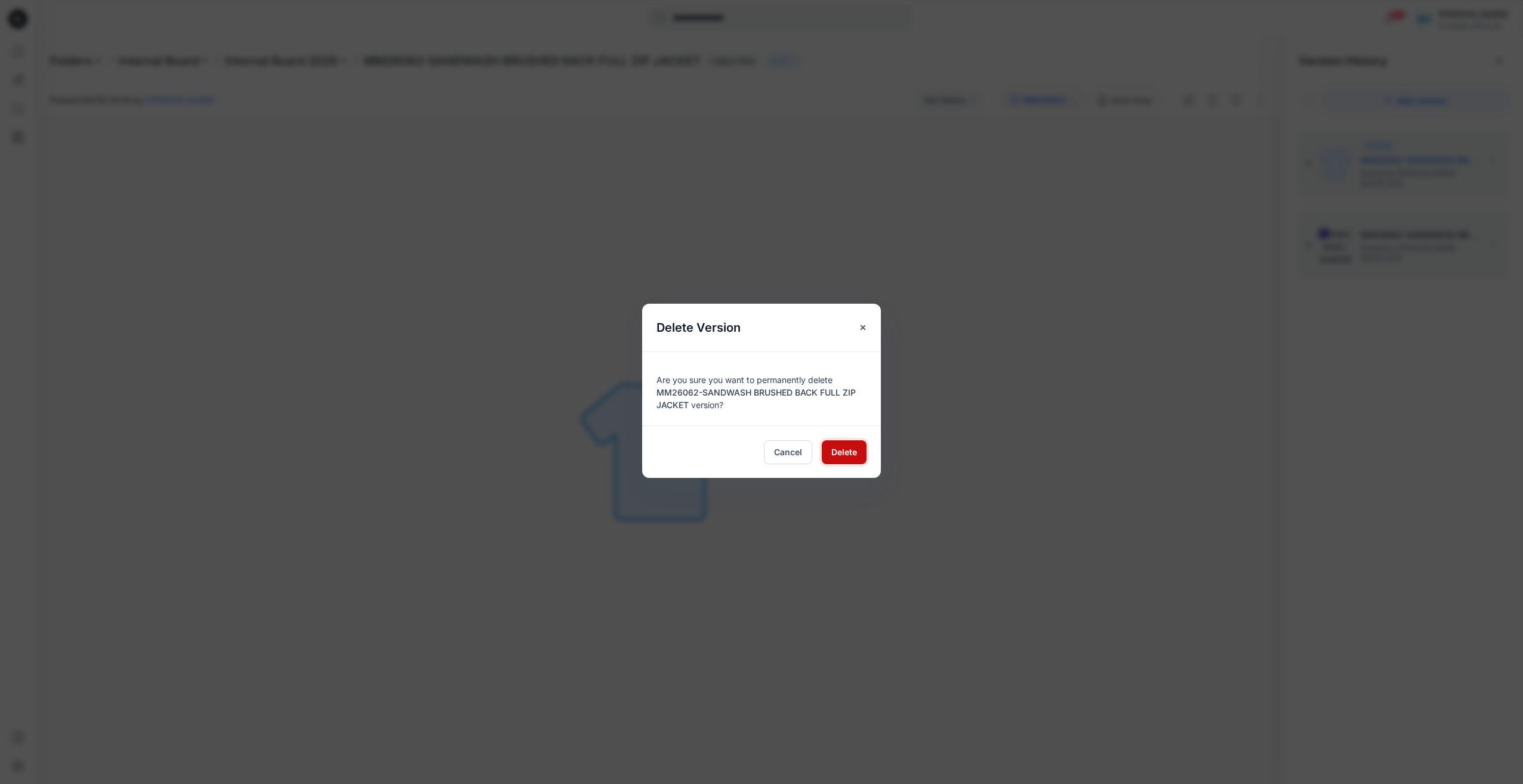
click at [851, 461] on button "Delete" at bounding box center [844, 452] width 45 height 24
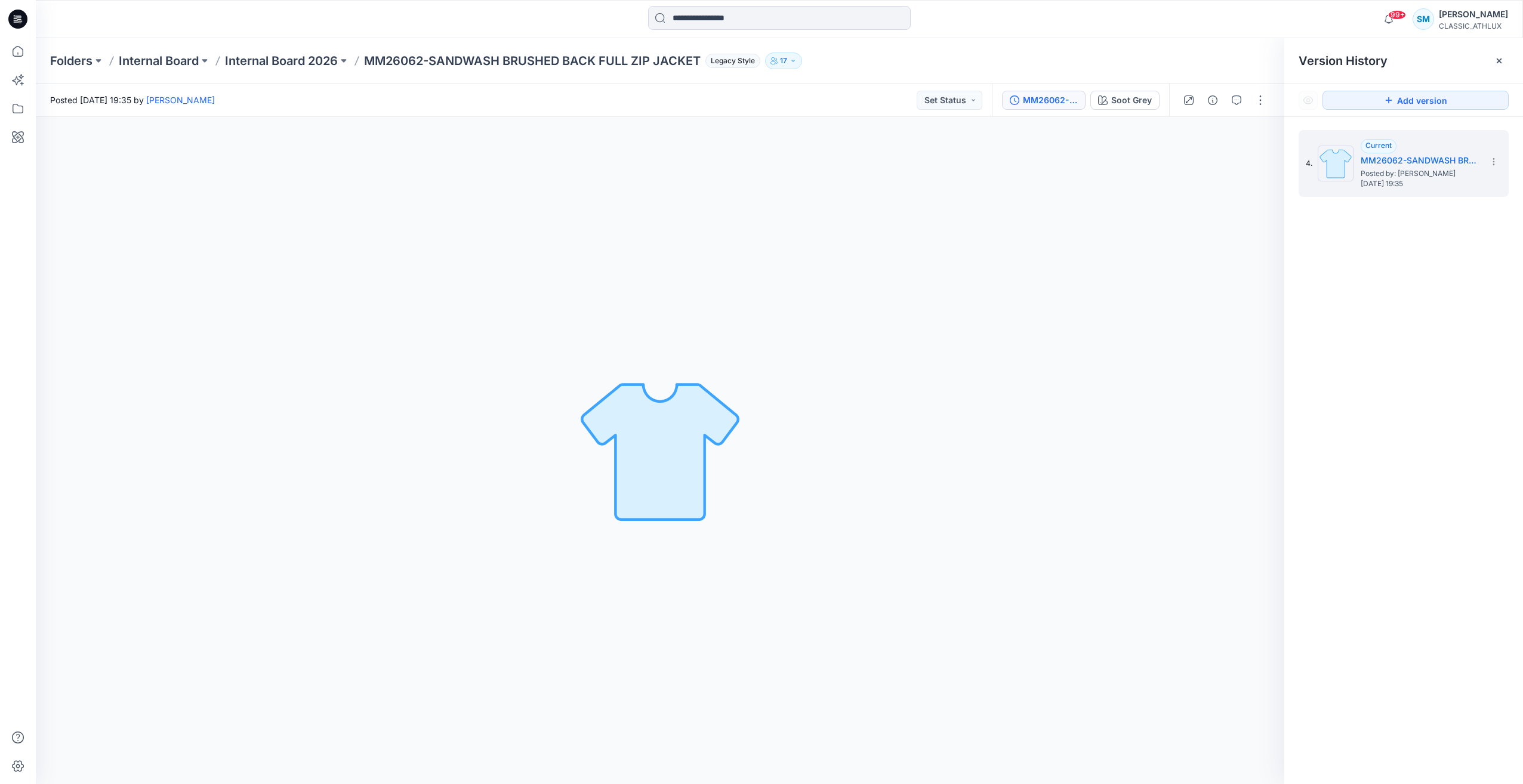
drag, startPoint x: 1383, startPoint y: 454, endPoint x: 936, endPoint y: 176, distance: 526.4
click at [1379, 452] on div "4. Current MM26062-SANDWASH BRUSHED BACK FULL ZIP JACKET Posted by: Sujitha Mat…" at bounding box center [1404, 459] width 239 height 685
click at [16, 22] on icon at bounding box center [17, 19] width 19 height 19
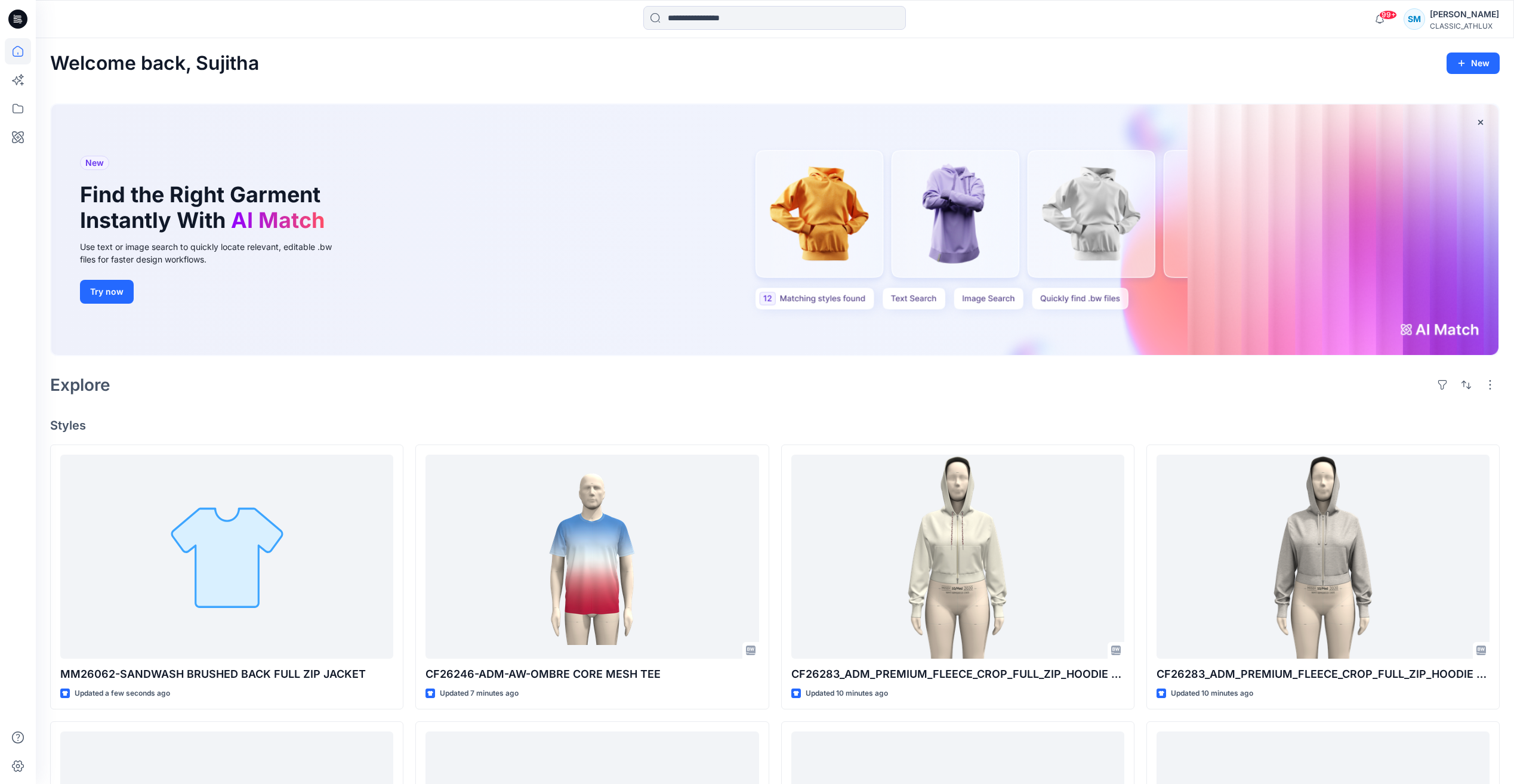
click at [639, 390] on div "Explore" at bounding box center [775, 385] width 1449 height 29
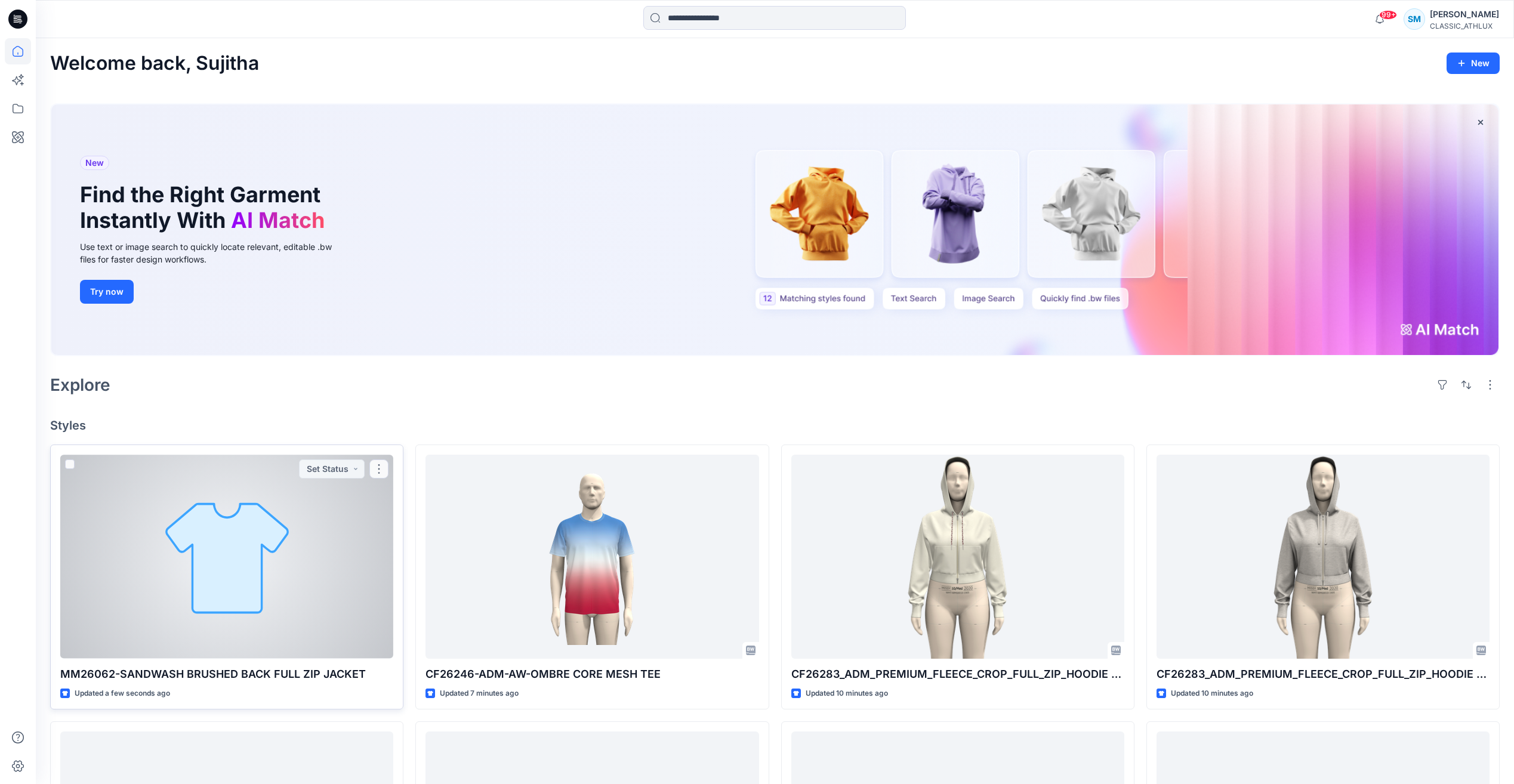
click at [323, 593] on div at bounding box center [227, 557] width 333 height 204
